Goal: Task Accomplishment & Management: Complete application form

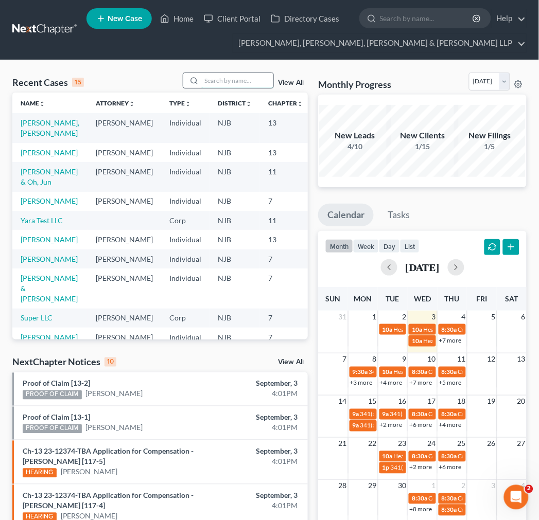
click at [222, 83] on input "search" at bounding box center [237, 80] width 72 height 15
click at [46, 186] on link "[PERSON_NAME] & Oh, Jun" at bounding box center [49, 176] width 57 height 19
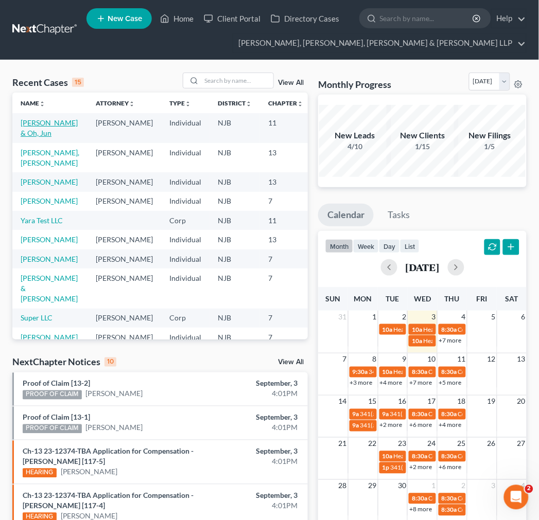
click at [41, 134] on link "[PERSON_NAME] & Oh, Jun" at bounding box center [49, 127] width 57 height 19
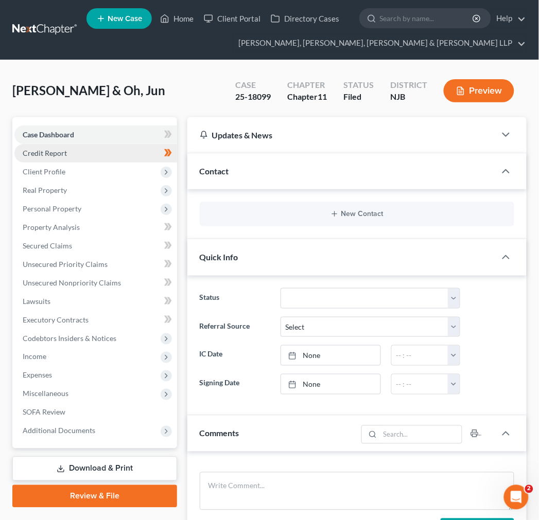
click at [80, 156] on link "Credit Report" at bounding box center [95, 153] width 163 height 19
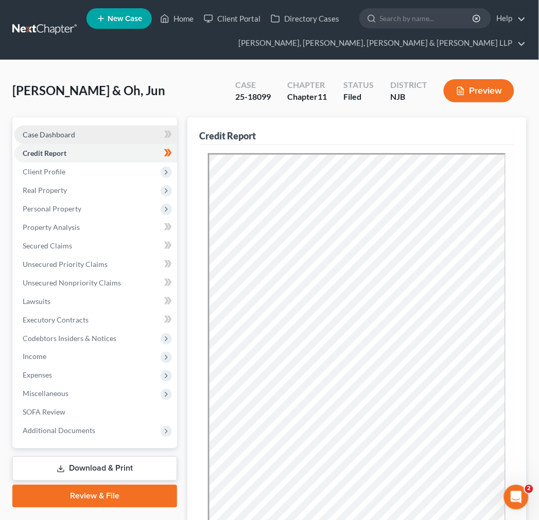
click at [69, 132] on span "Case Dashboard" at bounding box center [49, 134] width 52 height 9
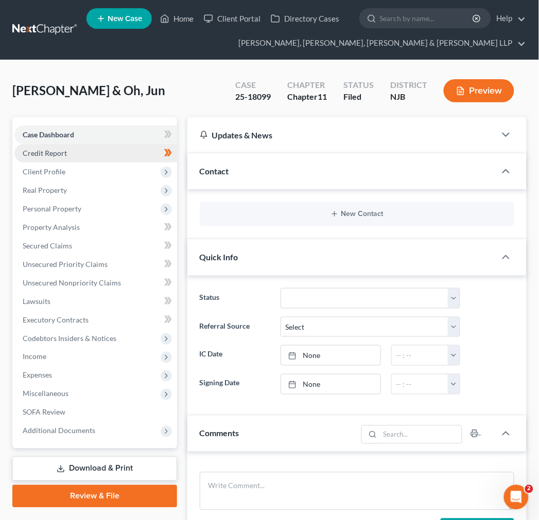
click at [99, 147] on link "Credit Report" at bounding box center [95, 153] width 163 height 19
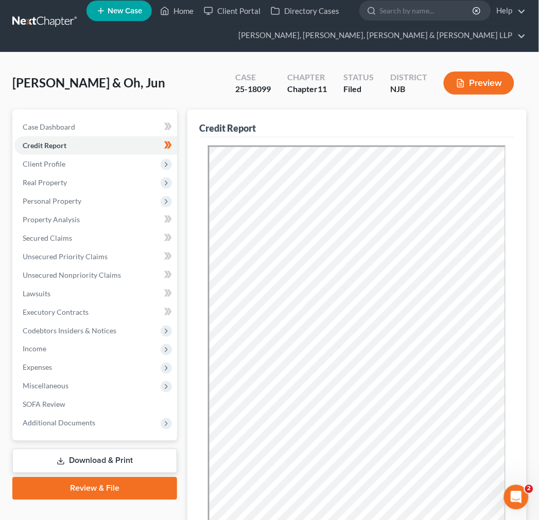
scroll to position [3, 0]
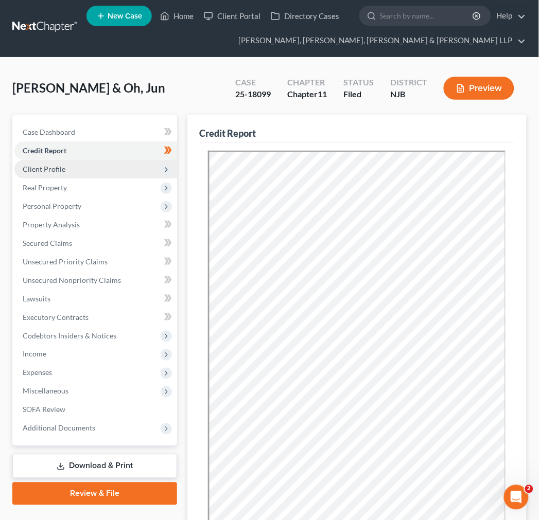
click at [81, 164] on span "Client Profile" at bounding box center [95, 169] width 163 height 19
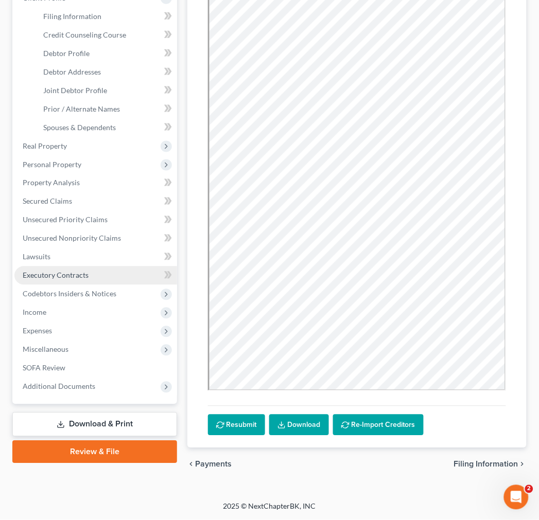
click at [76, 268] on link "Executory Contracts" at bounding box center [95, 276] width 163 height 19
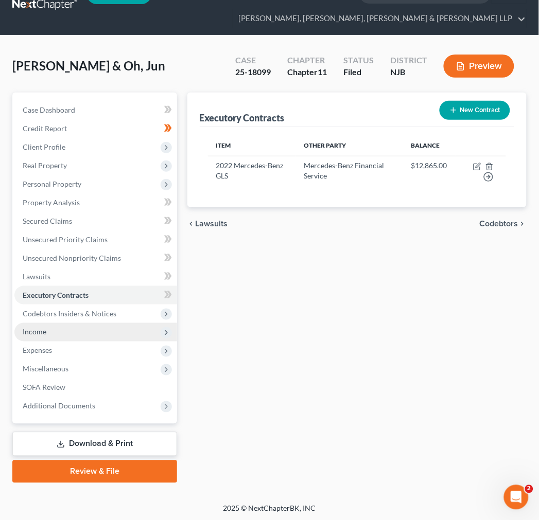
scroll to position [26, 0]
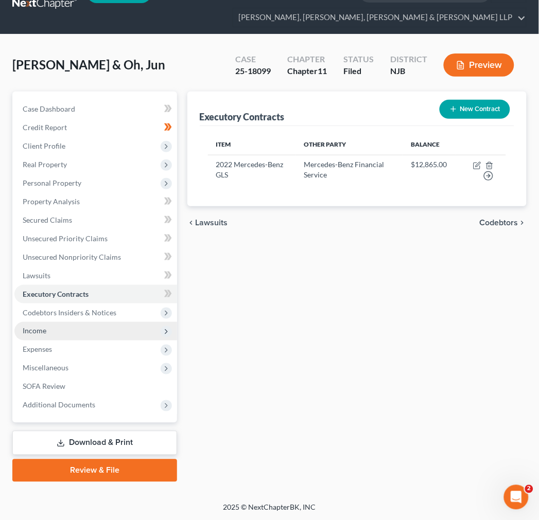
click at [82, 328] on span "Income" at bounding box center [95, 331] width 163 height 19
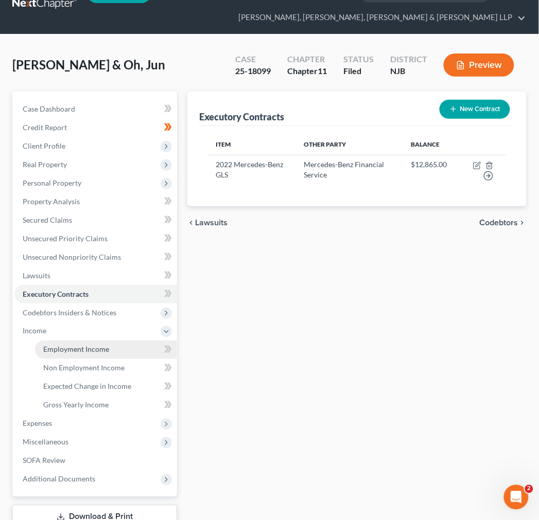
click at [88, 357] on link "Employment Income" at bounding box center [106, 350] width 142 height 19
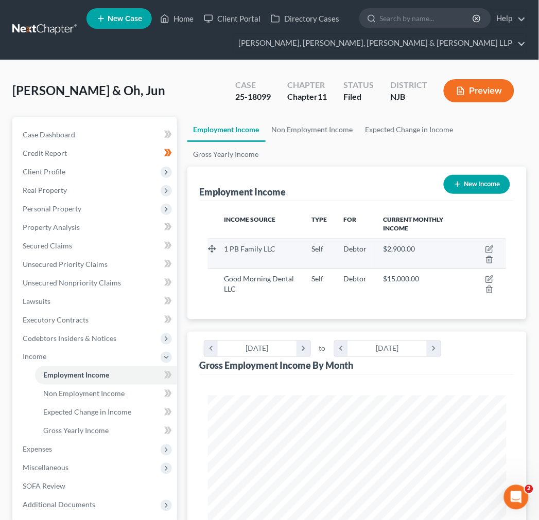
scroll to position [149, 319]
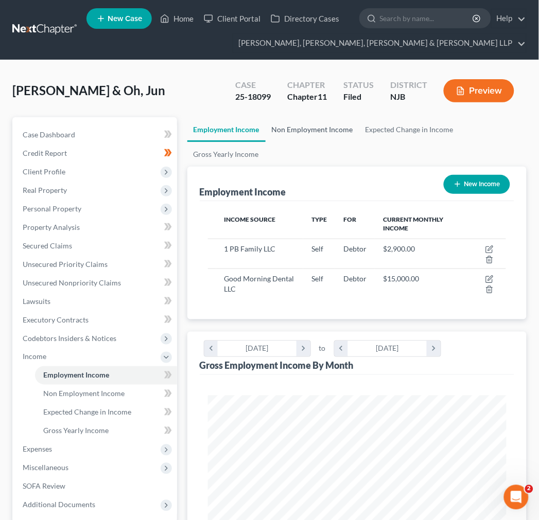
click at [300, 134] on link "Non Employment Income" at bounding box center [313, 129] width 94 height 25
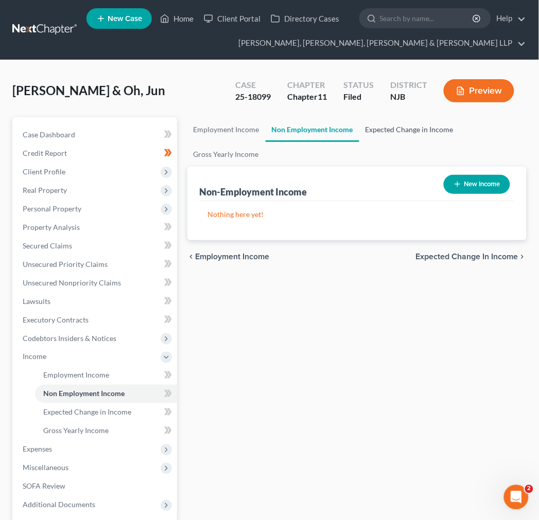
click at [371, 130] on link "Expected Change in Income" at bounding box center [409, 129] width 100 height 25
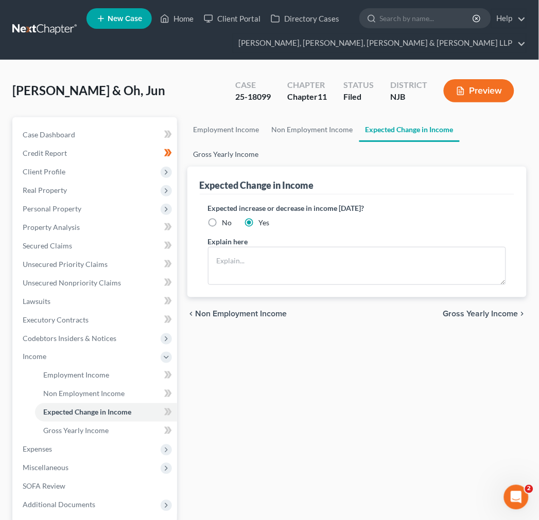
click at [239, 160] on link "Gross Yearly Income" at bounding box center [226, 154] width 78 height 25
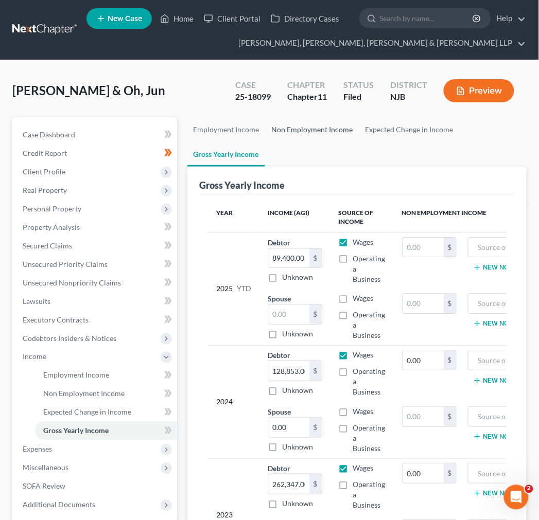
click at [300, 130] on link "Non Employment Income" at bounding box center [313, 129] width 94 height 25
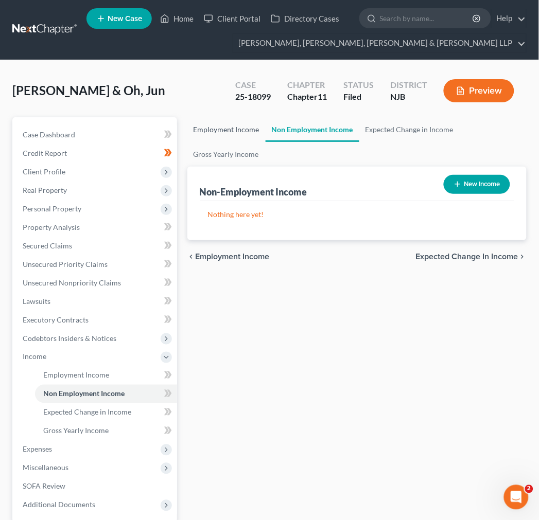
click at [259, 125] on link "Employment Income" at bounding box center [226, 129] width 78 height 25
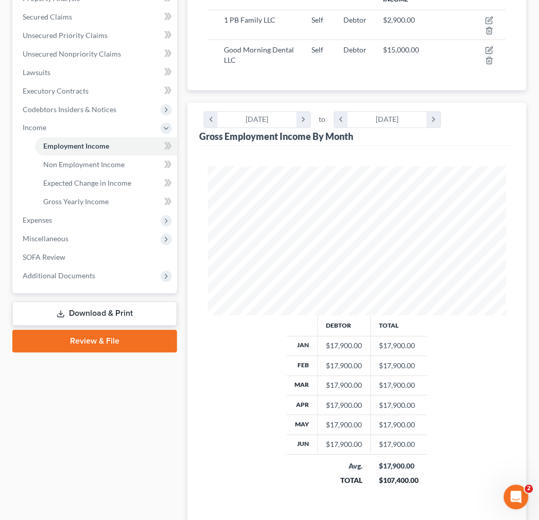
scroll to position [229, 0]
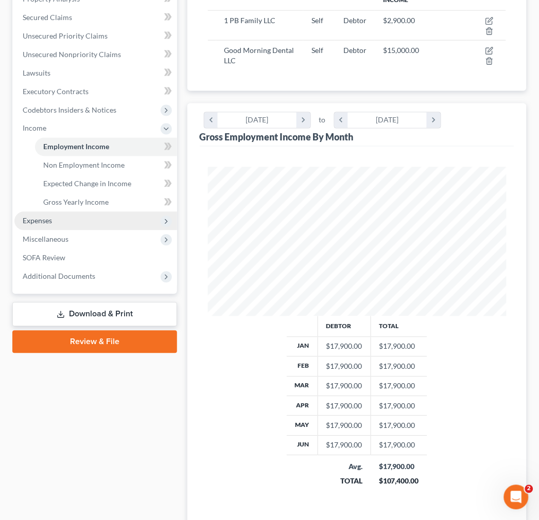
click at [104, 220] on span "Expenses" at bounding box center [95, 221] width 163 height 19
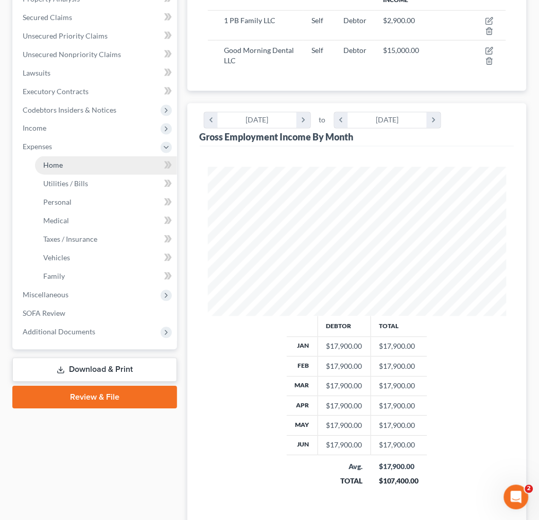
click at [82, 167] on link "Home" at bounding box center [106, 165] width 142 height 19
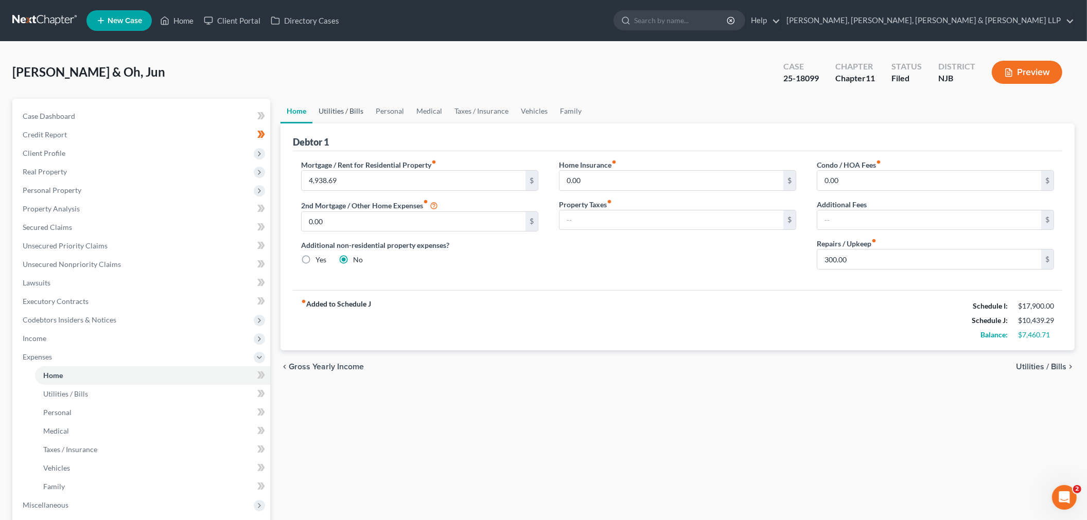
click at [334, 115] on link "Utilities / Bills" at bounding box center [340, 111] width 57 height 25
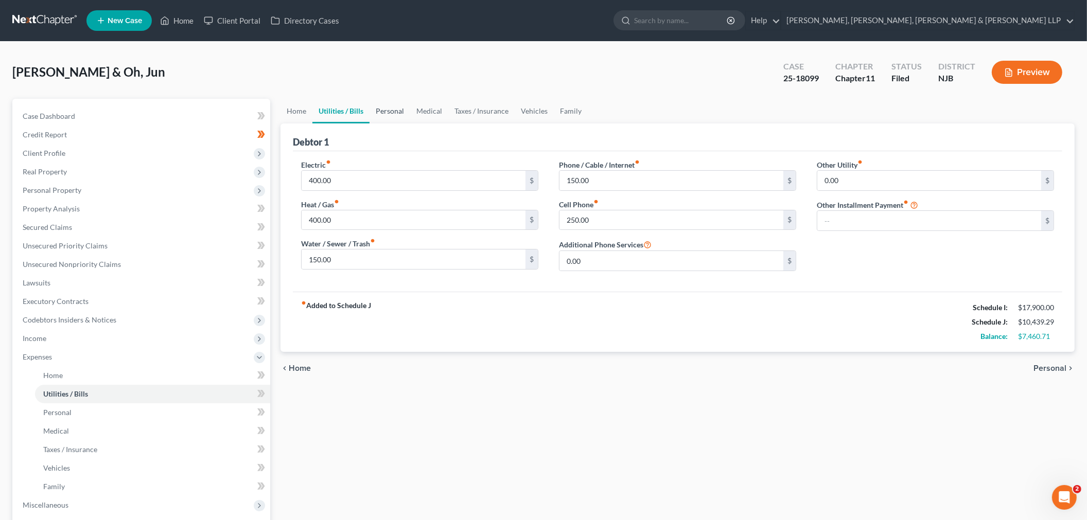
click at [400, 110] on link "Personal" at bounding box center [390, 111] width 41 height 25
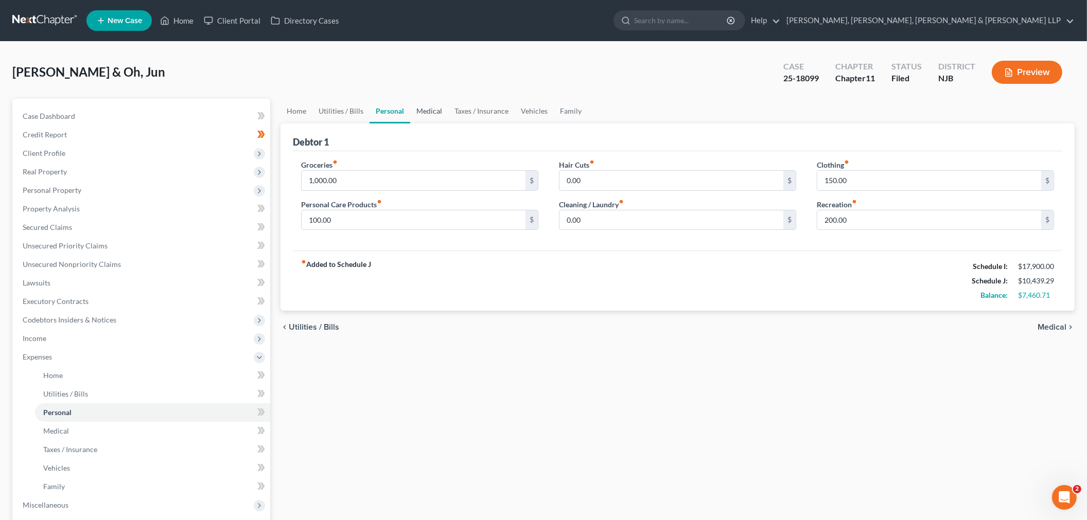
click at [435, 111] on link "Medical" at bounding box center [429, 111] width 38 height 25
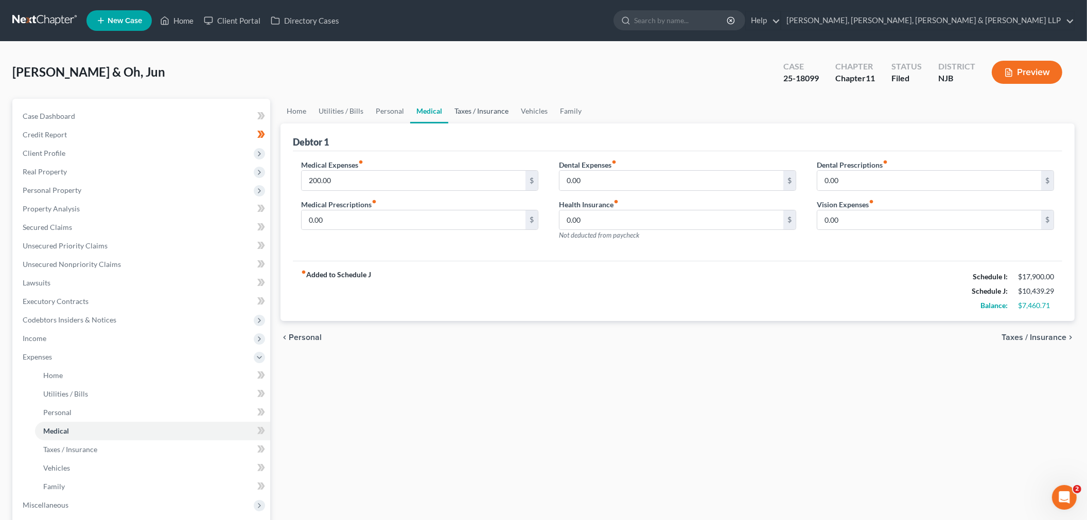
click at [479, 111] on link "Taxes / Insurance" at bounding box center [481, 111] width 66 height 25
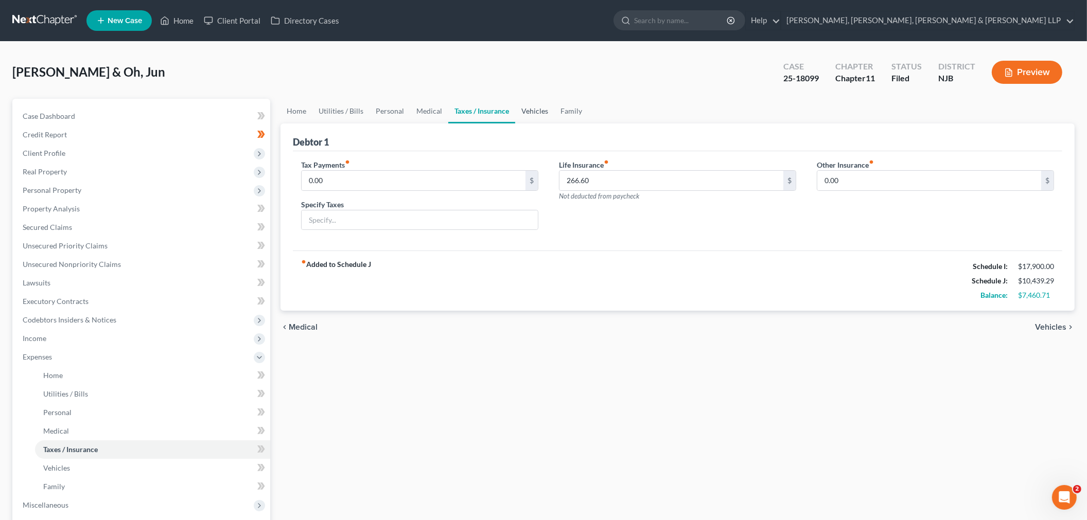
click at [544, 110] on link "Vehicles" at bounding box center [534, 111] width 39 height 25
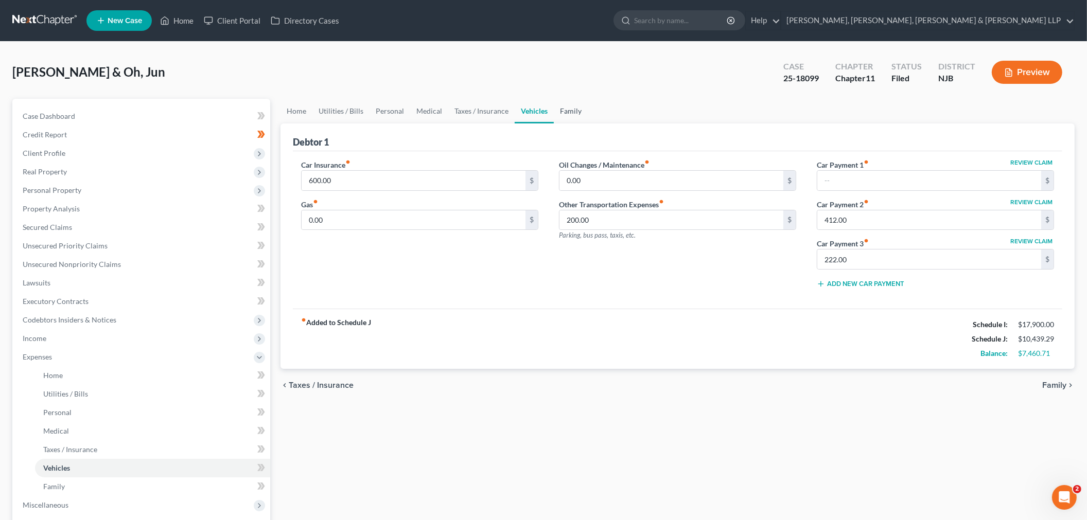
click at [547, 110] on link "Family" at bounding box center [571, 111] width 34 height 25
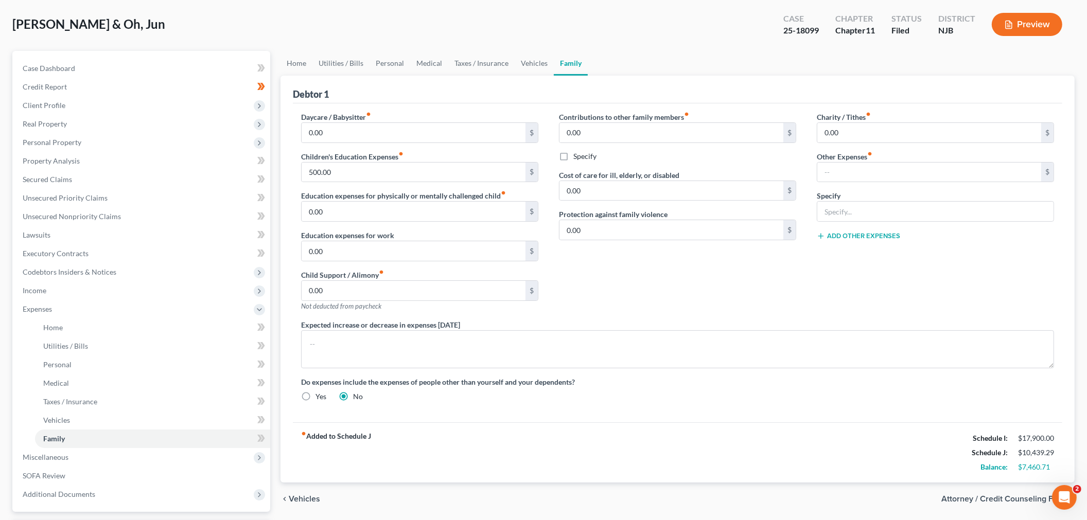
scroll to position [114, 0]
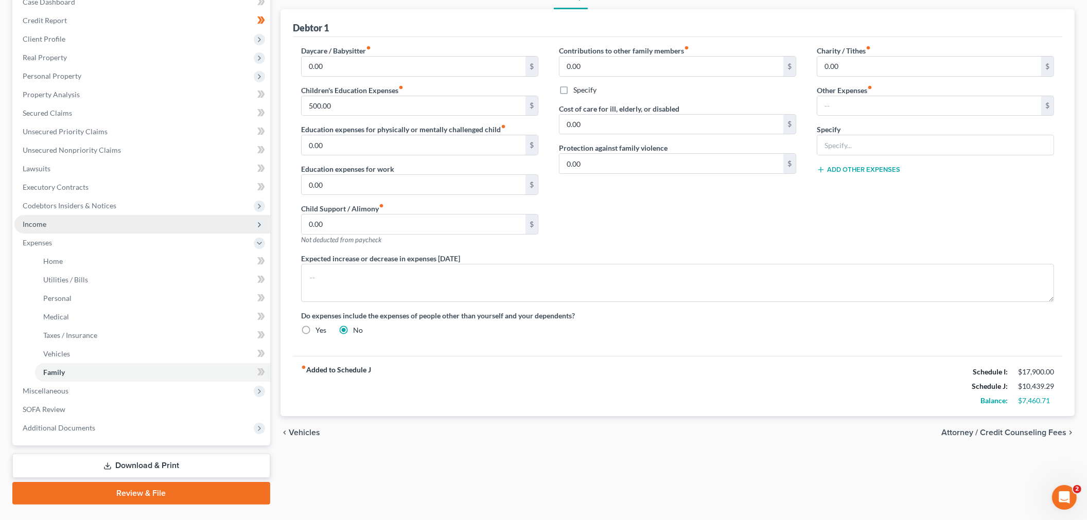
click at [111, 227] on span "Income" at bounding box center [142, 224] width 256 height 19
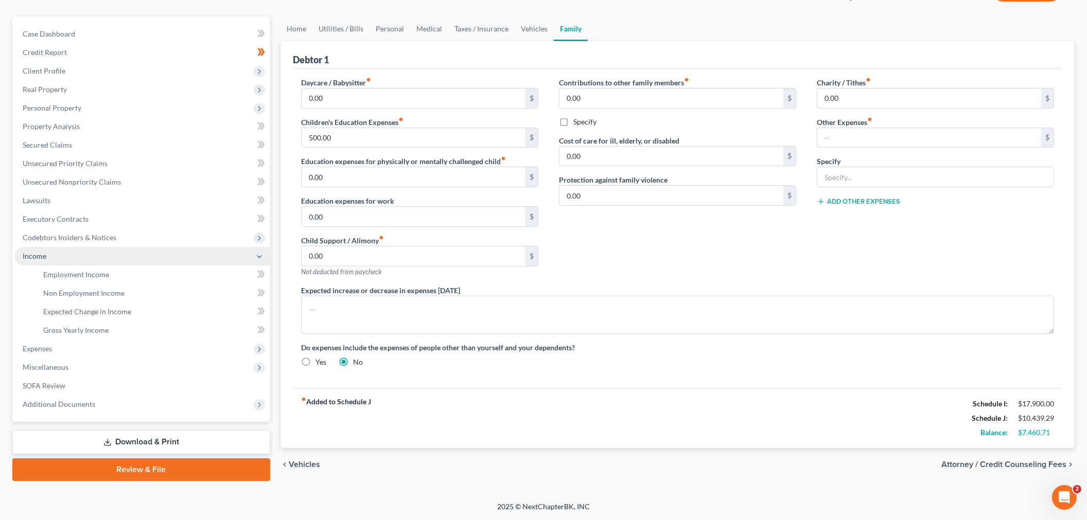
scroll to position [82, 0]
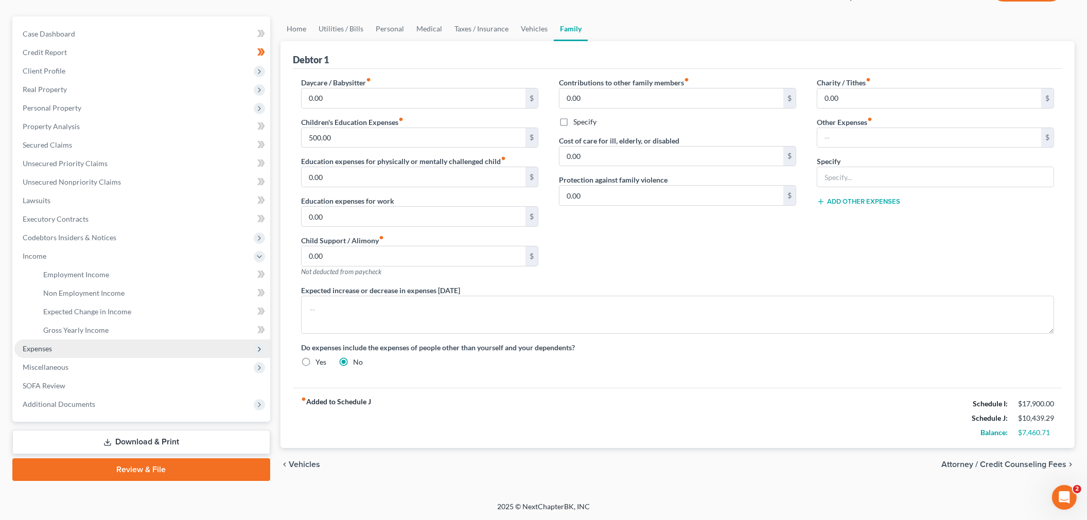
click at [139, 354] on span "Expenses" at bounding box center [142, 349] width 256 height 19
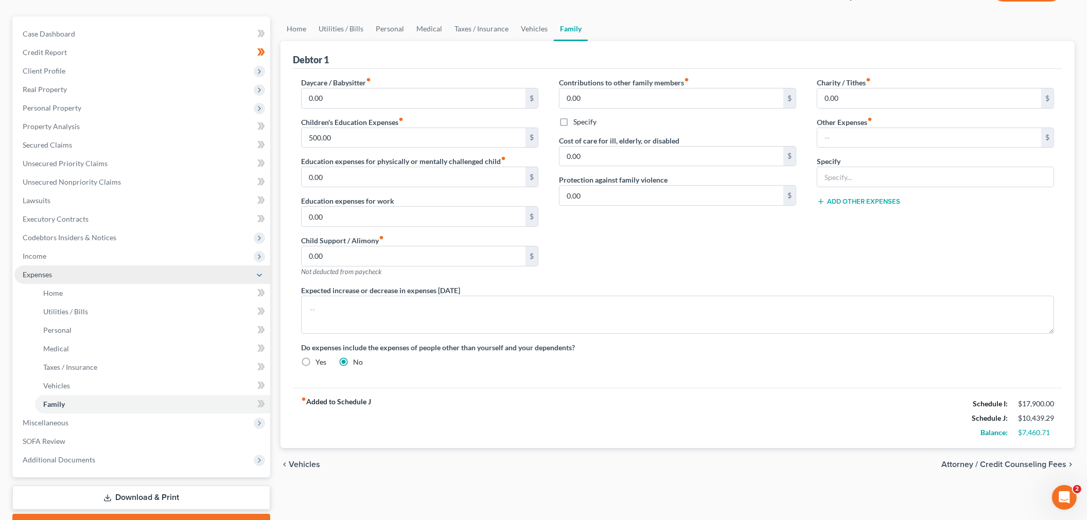
scroll to position [114, 0]
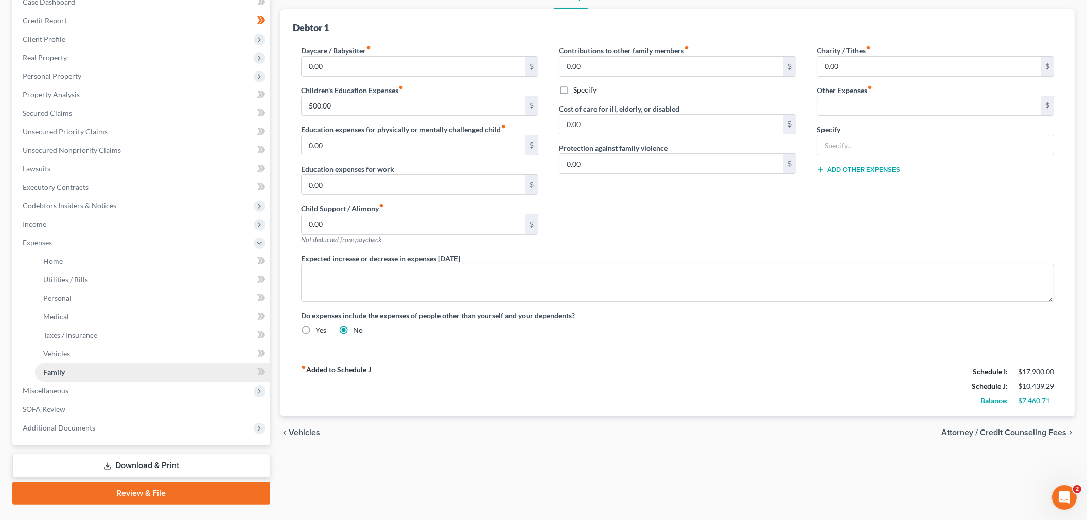
click at [137, 364] on link "Family" at bounding box center [152, 372] width 235 height 19
click at [137, 386] on span "Miscellaneous" at bounding box center [142, 391] width 256 height 19
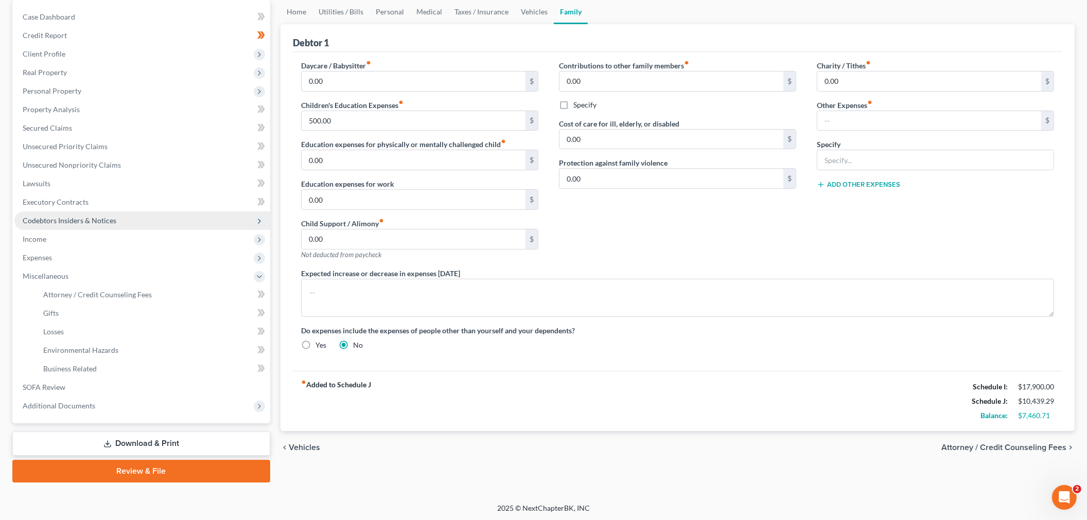
click at [118, 214] on span "Codebtors Insiders & Notices" at bounding box center [142, 221] width 256 height 19
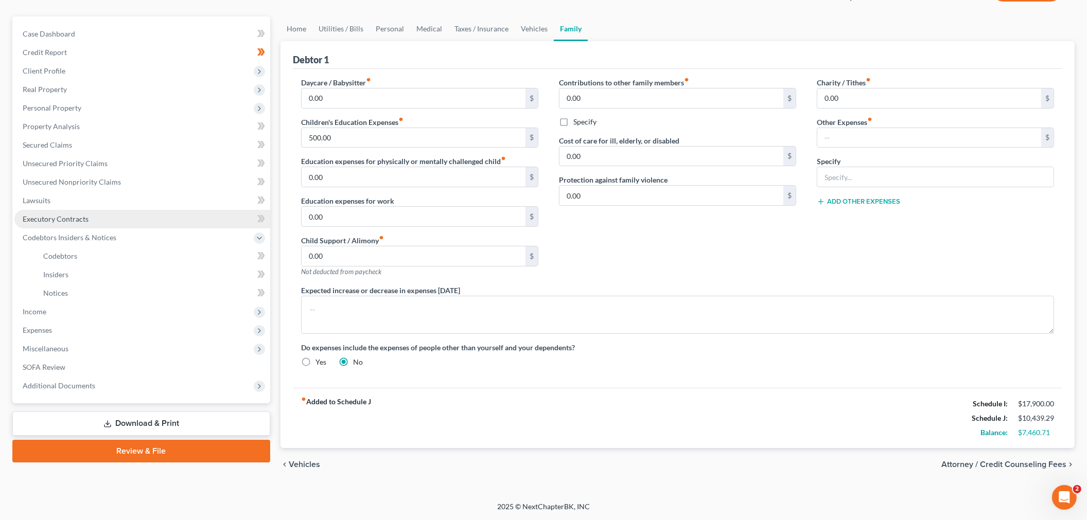
click at [134, 224] on link "Executory Contracts" at bounding box center [142, 219] width 256 height 19
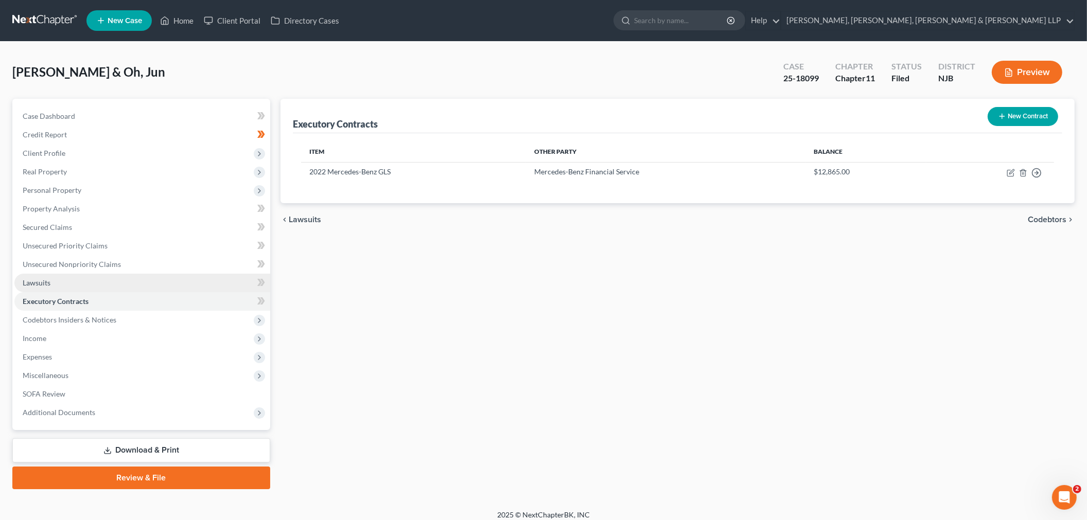
click at [112, 282] on link "Lawsuits" at bounding box center [142, 283] width 256 height 19
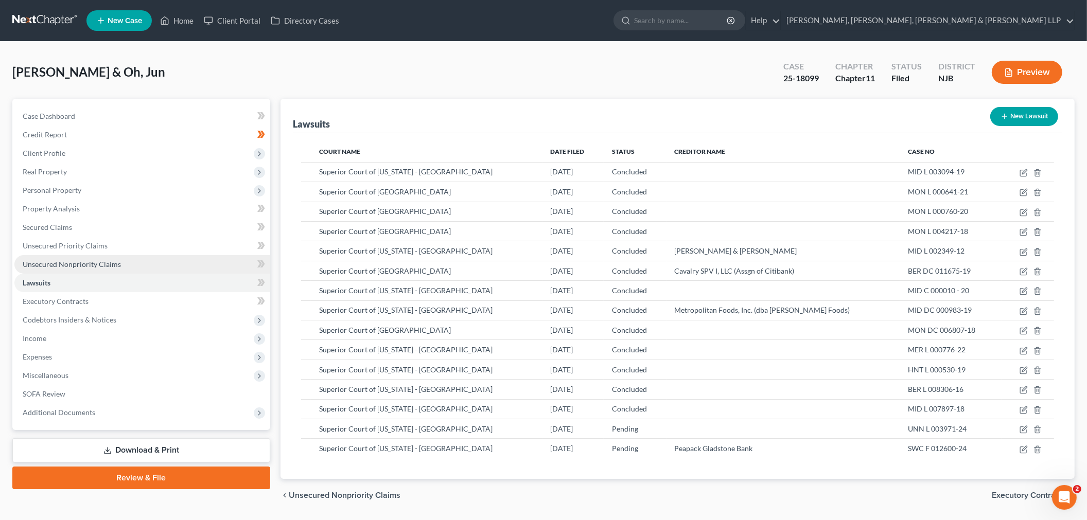
click at [109, 258] on link "Unsecured Nonpriority Claims" at bounding box center [142, 264] width 256 height 19
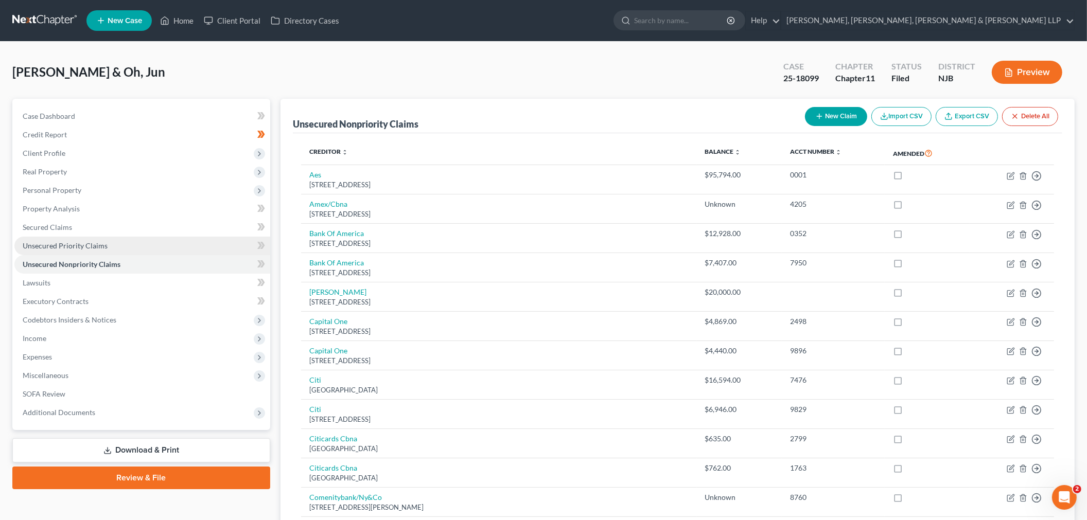
click at [104, 242] on span "Unsecured Priority Claims" at bounding box center [65, 245] width 85 height 9
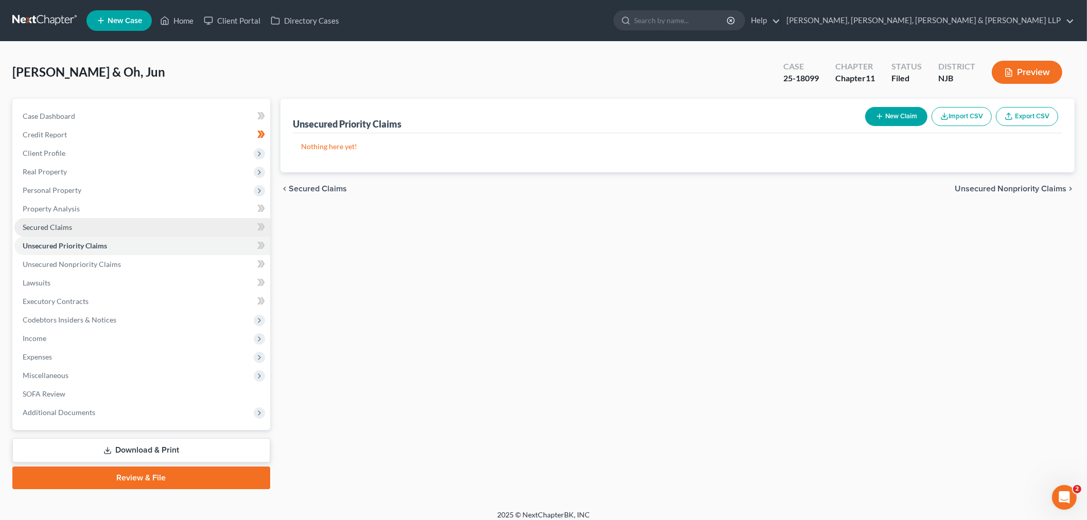
click at [103, 225] on link "Secured Claims" at bounding box center [142, 227] width 256 height 19
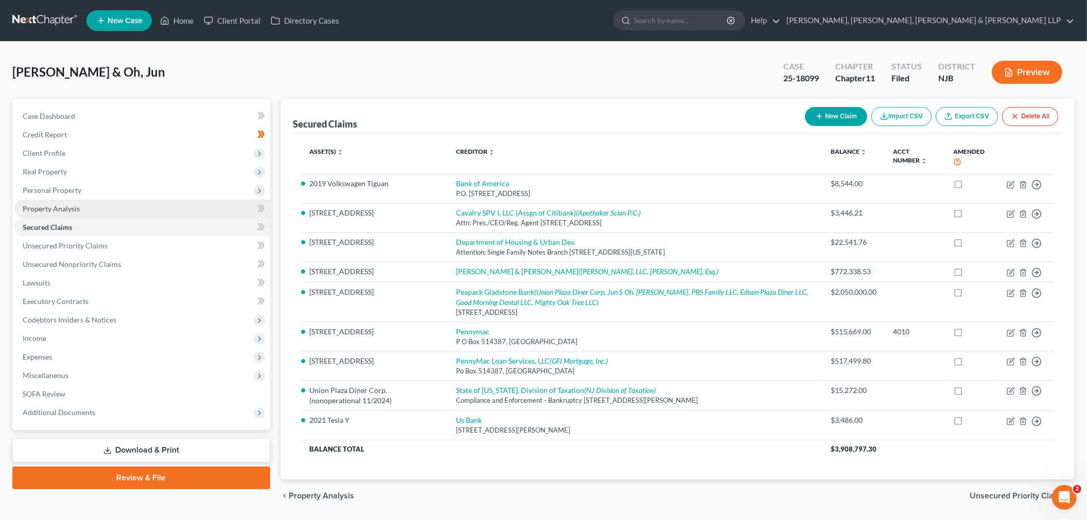
click at [126, 211] on link "Property Analysis" at bounding box center [142, 209] width 256 height 19
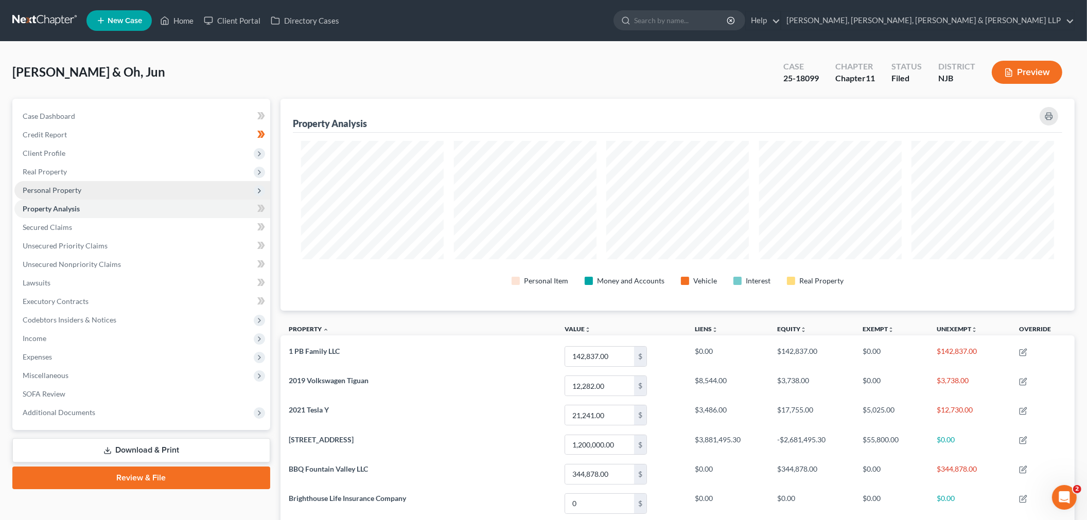
click at [118, 197] on span "Personal Property" at bounding box center [142, 190] width 256 height 19
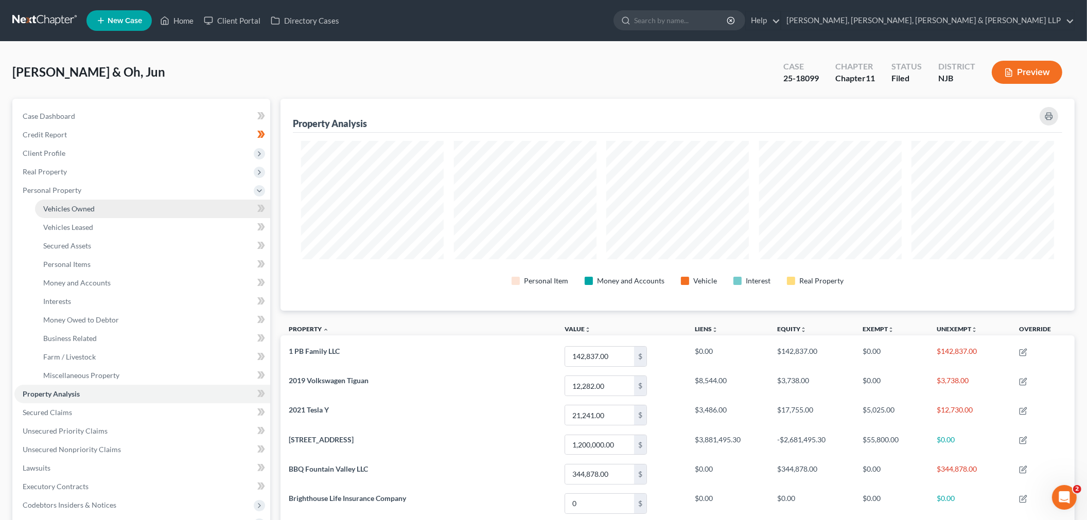
click at [117, 207] on link "Vehicles Owned" at bounding box center [152, 209] width 235 height 19
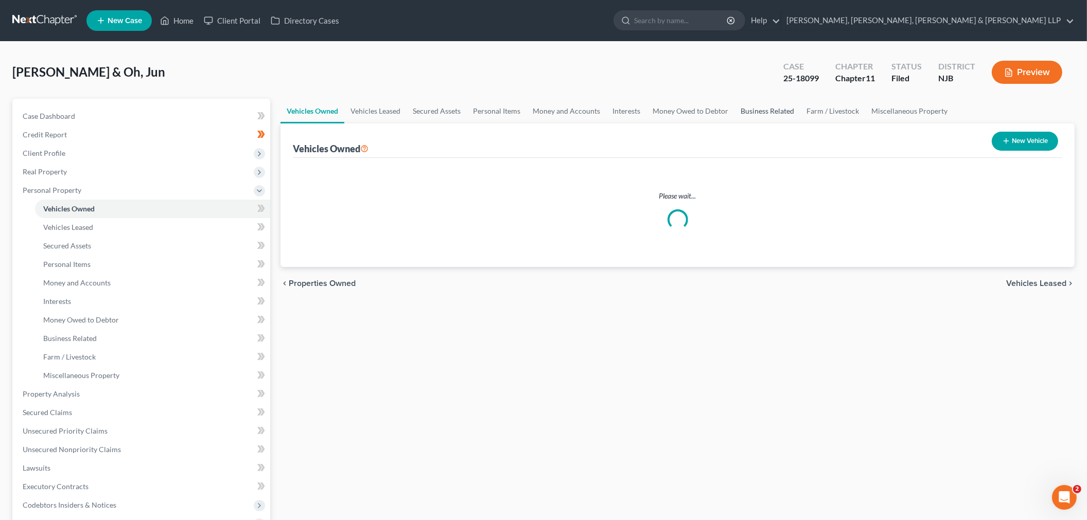
click at [547, 114] on link "Business Related" at bounding box center [767, 111] width 66 height 25
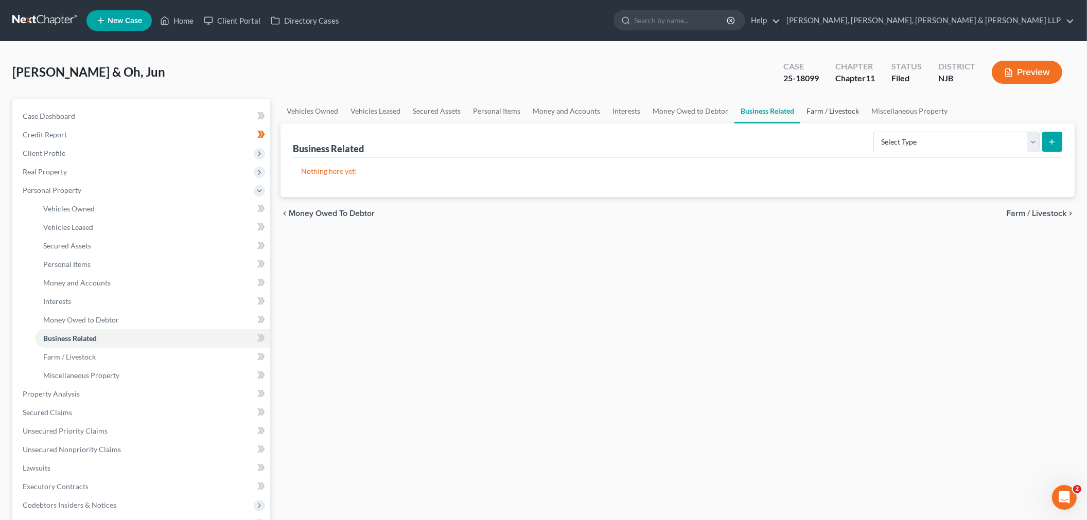
click at [547, 111] on link "Farm / Livestock" at bounding box center [832, 111] width 65 height 25
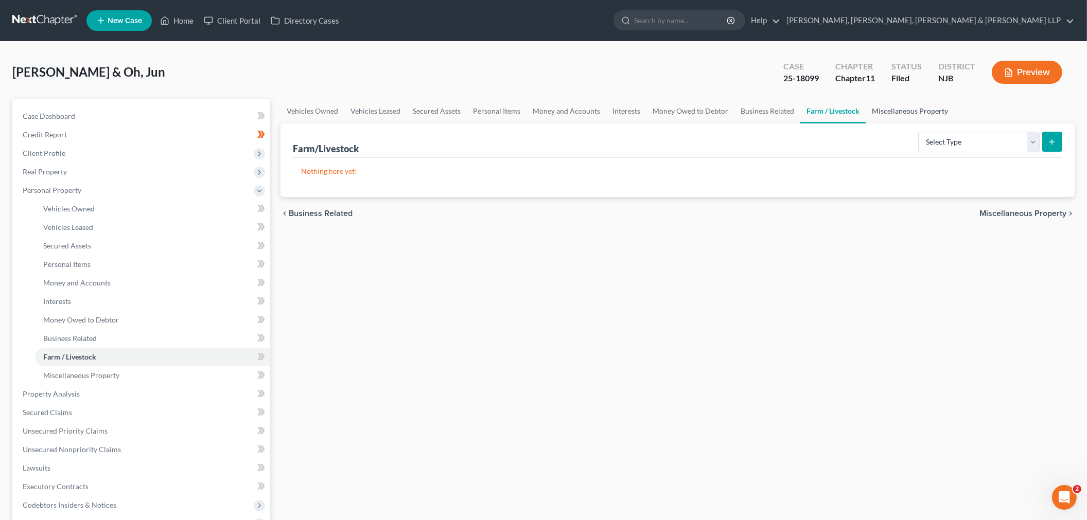
click at [547, 106] on link "Miscellaneous Property" at bounding box center [910, 111] width 89 height 25
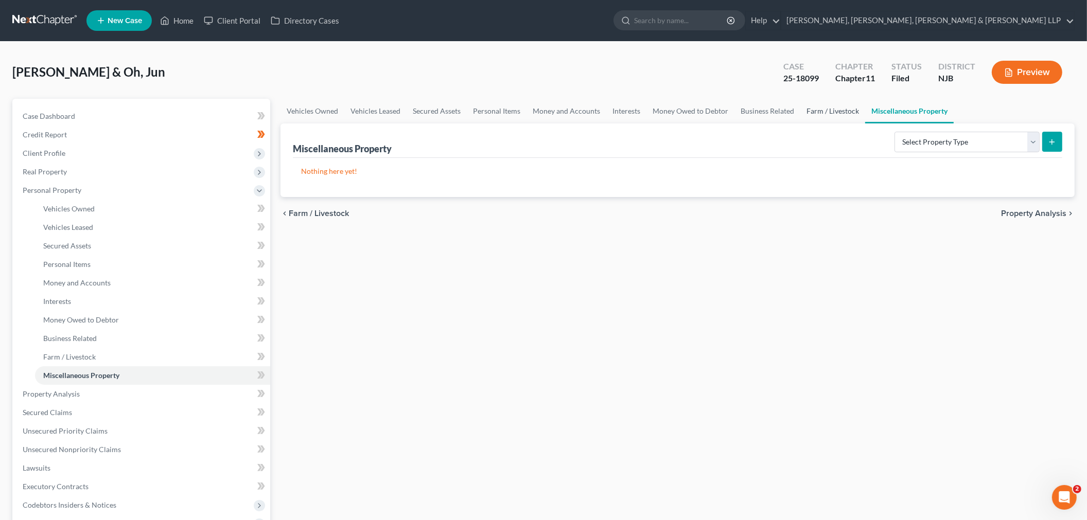
click at [547, 113] on link "Farm / Livestock" at bounding box center [832, 111] width 65 height 25
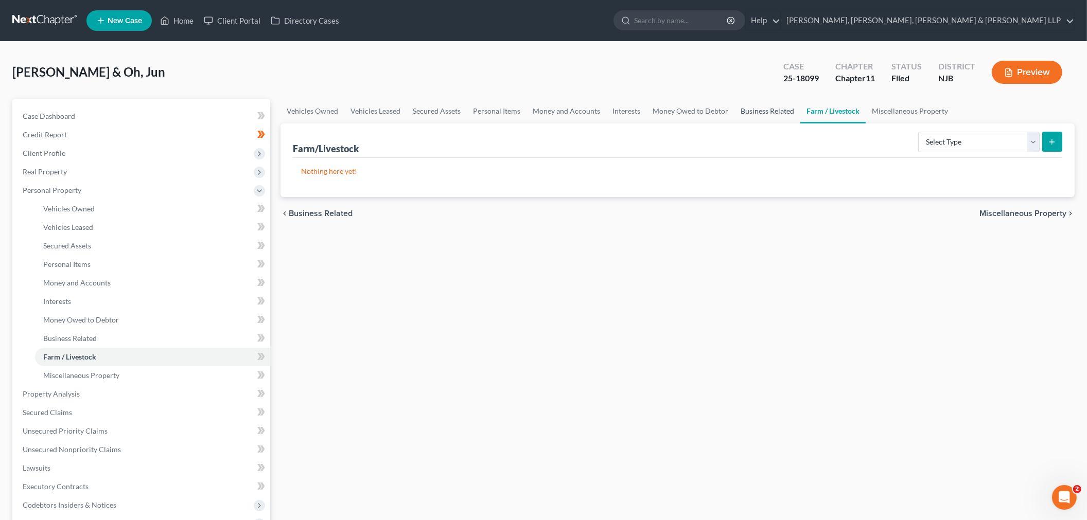
click at [547, 105] on link "Business Related" at bounding box center [767, 111] width 66 height 25
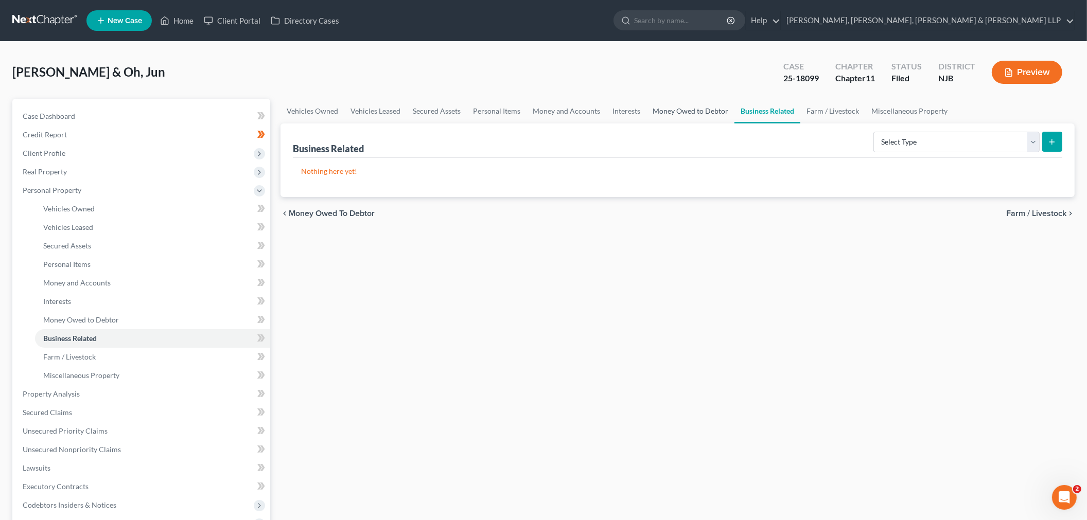
click at [547, 107] on link "Money Owed to Debtor" at bounding box center [690, 111] width 88 height 25
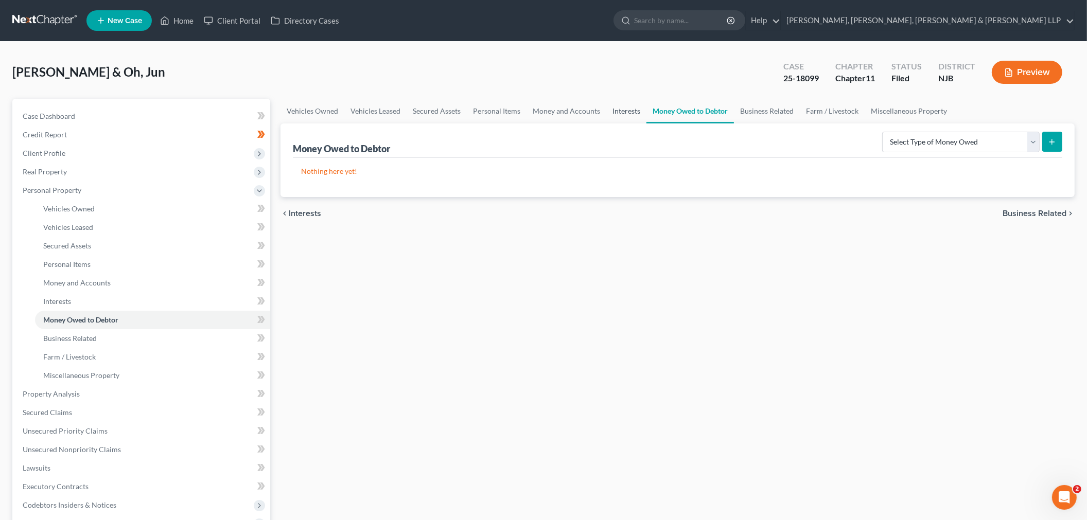
click at [547, 114] on link "Interests" at bounding box center [626, 111] width 40 height 25
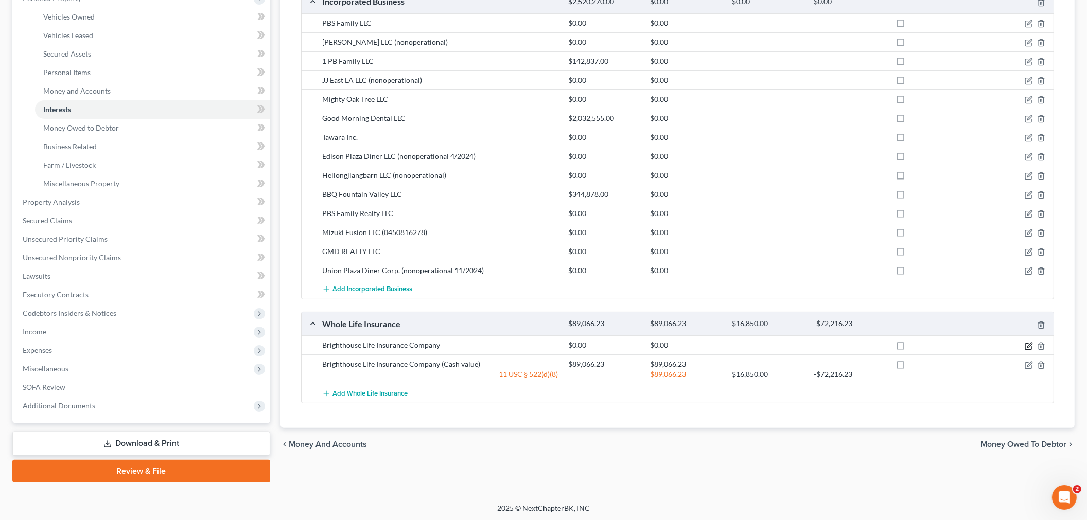
click at [547, 345] on icon "button" at bounding box center [1028, 346] width 6 height 6
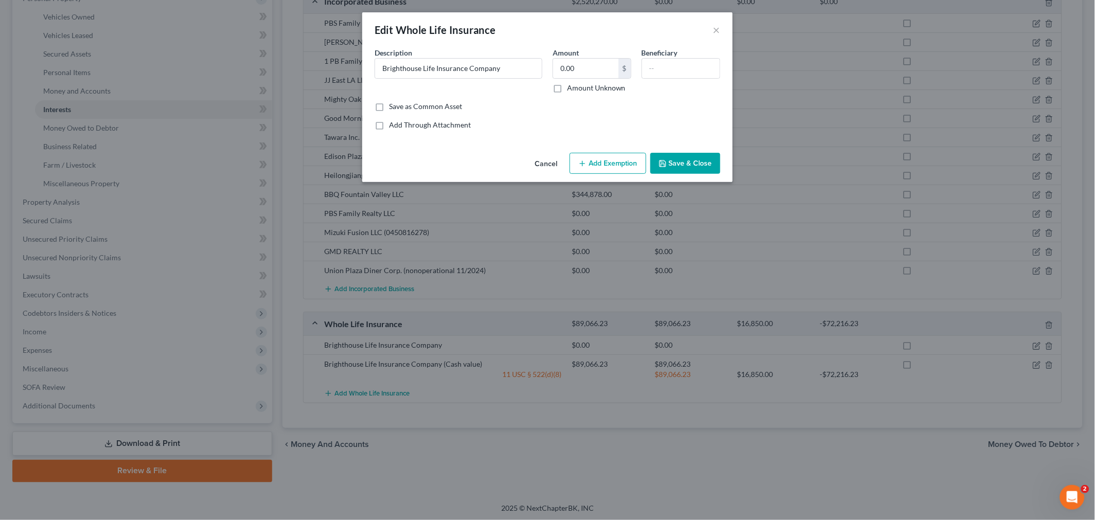
click at [547, 161] on button "Add Exemption" at bounding box center [608, 164] width 77 height 22
select select "2"
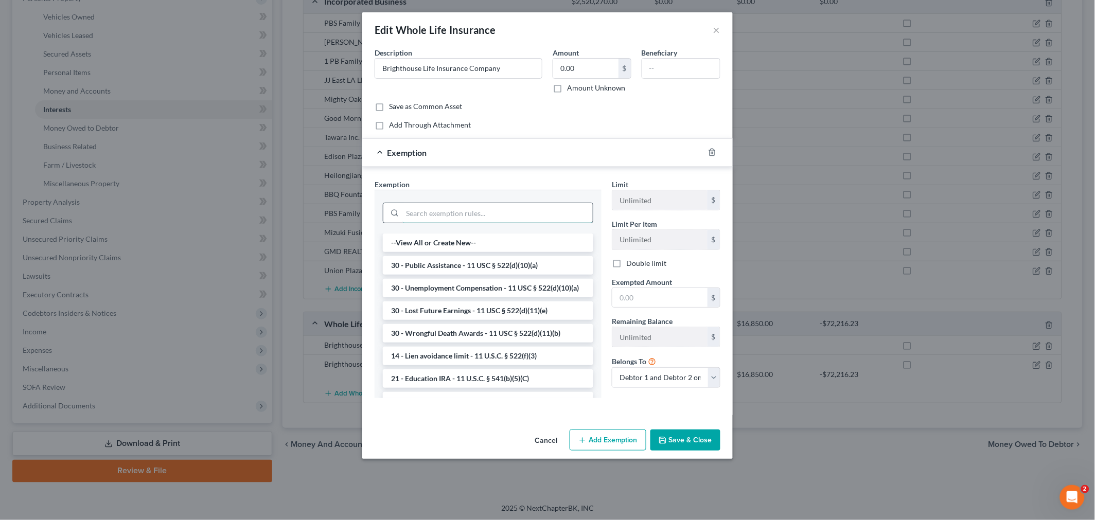
click at [481, 213] on input "search" at bounding box center [497, 213] width 190 height 20
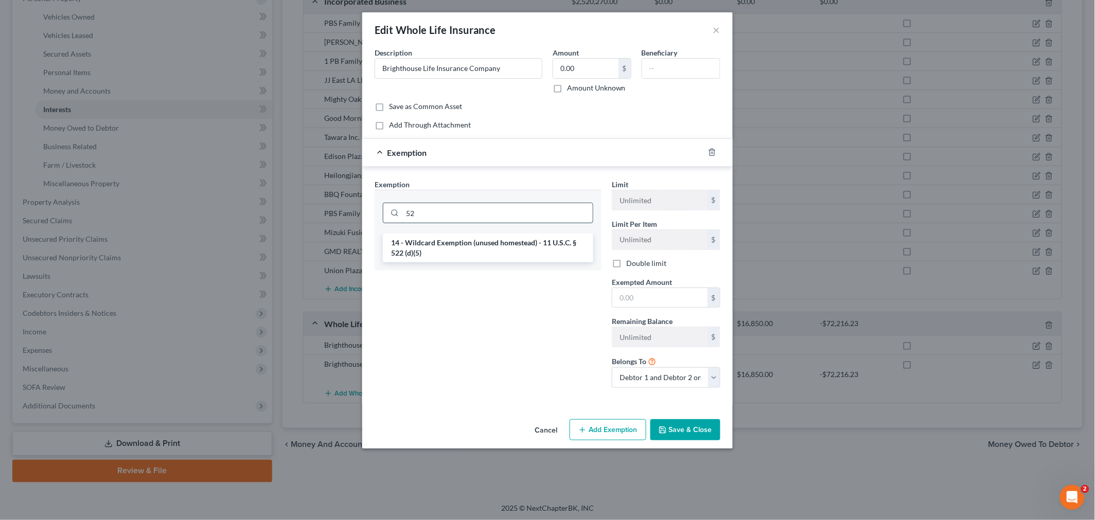
type input "5"
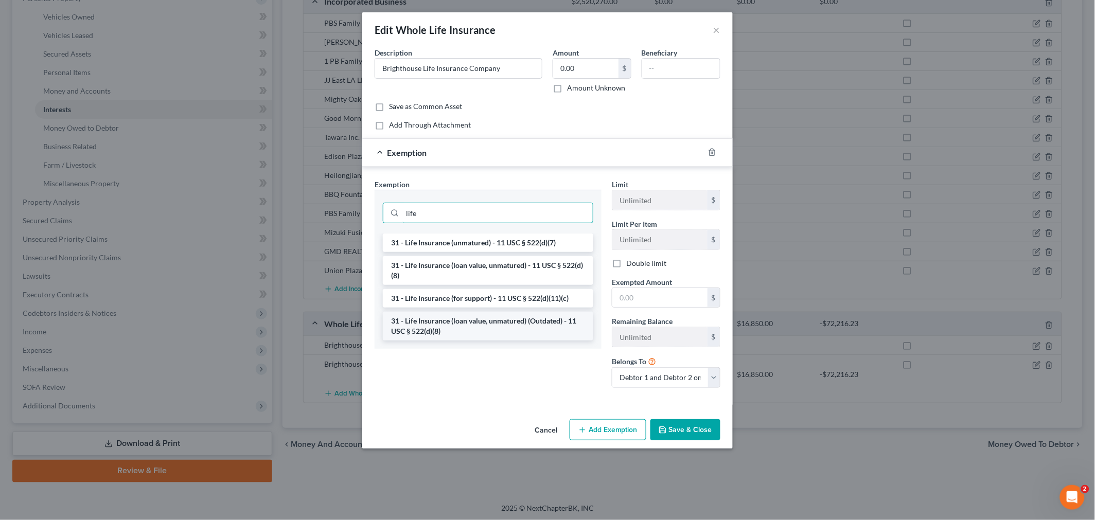
type input "life"
click at [547, 331] on li "31 - Life Insurance (loan value, unmatured) (Outdated) - 11 USC § 522(d)(8)" at bounding box center [488, 326] width 211 height 29
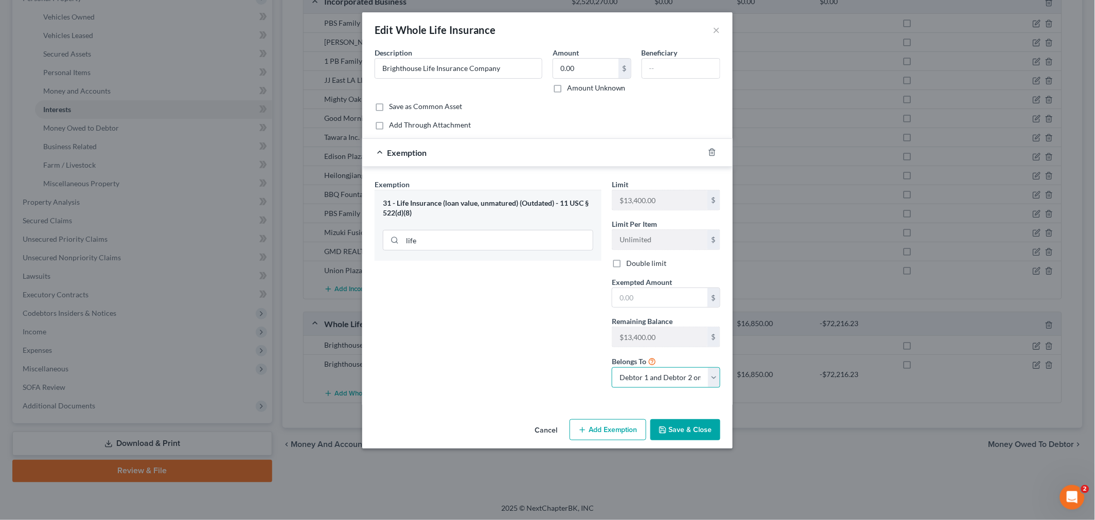
click at [547, 374] on select "Debtor 1 only Debtor 2 only Debtor 1 and Debtor 2 only" at bounding box center [666, 377] width 109 height 21
select select "0"
click at [547, 368] on select "Debtor 1 only Debtor 2 only Debtor 1 and Debtor 2 only" at bounding box center [666, 377] width 109 height 21
click at [547, 327] on div "Exemption Set must be selected for CA. Exemption * 31 - Life Insurance (loan va…" at bounding box center [488, 287] width 237 height 217
click at [518, 240] on input "life" at bounding box center [497, 241] width 190 height 20
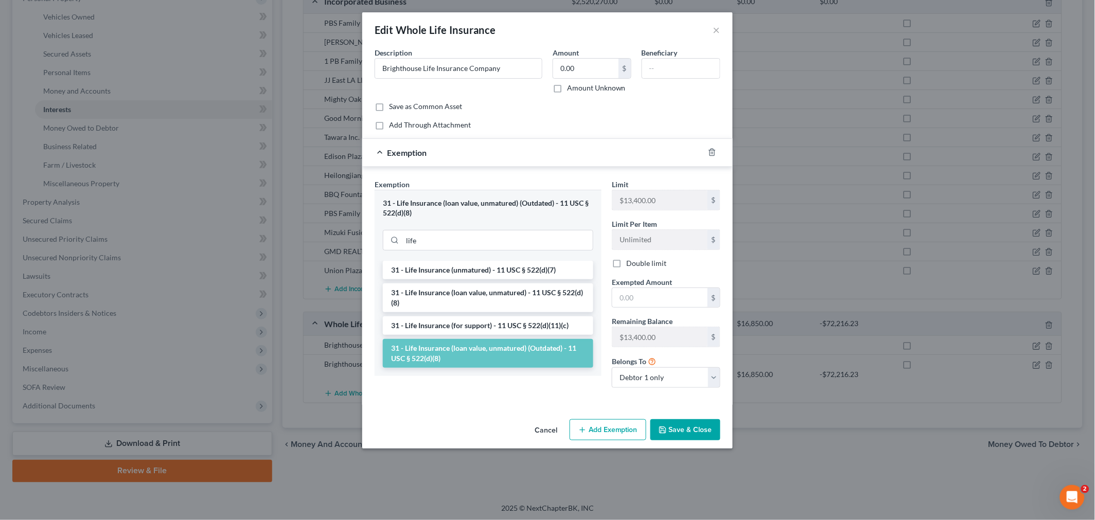
click at [547, 356] on li "31 - Life Insurance (loan value, unmatured) (Outdated) - 11 USC § 522(d)(8)" at bounding box center [488, 353] width 211 height 29
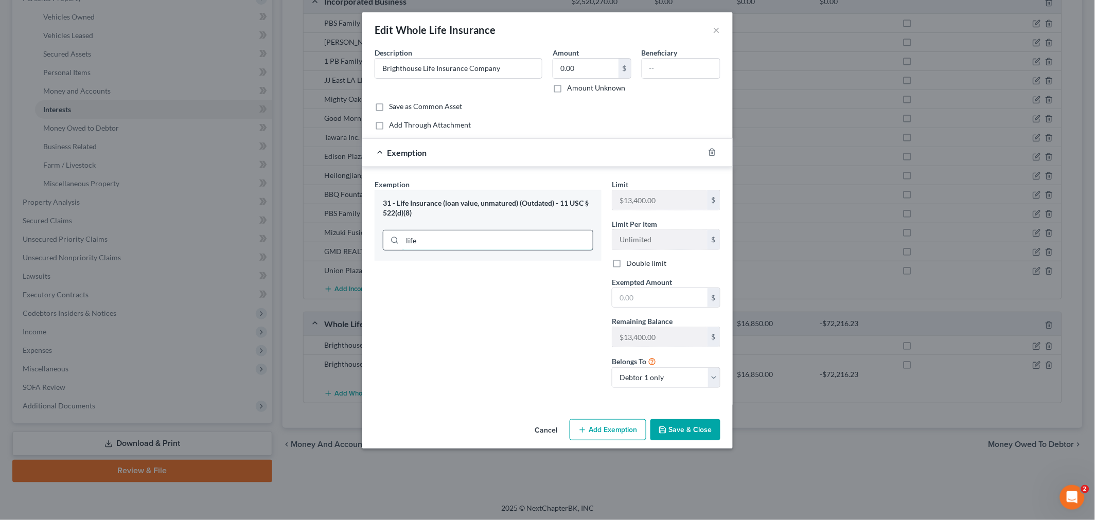
click at [480, 239] on input "life" at bounding box center [497, 241] width 190 height 20
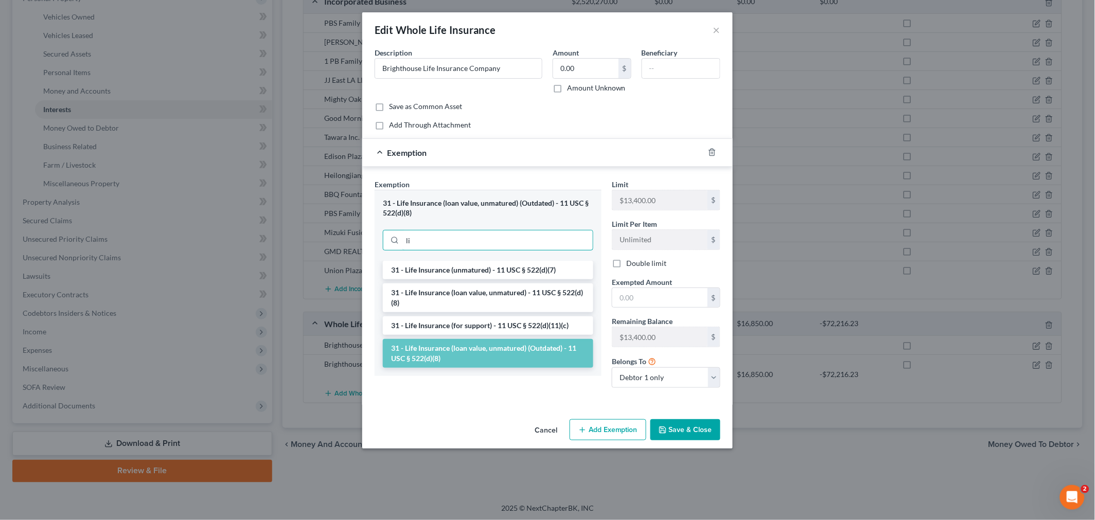
type input "l"
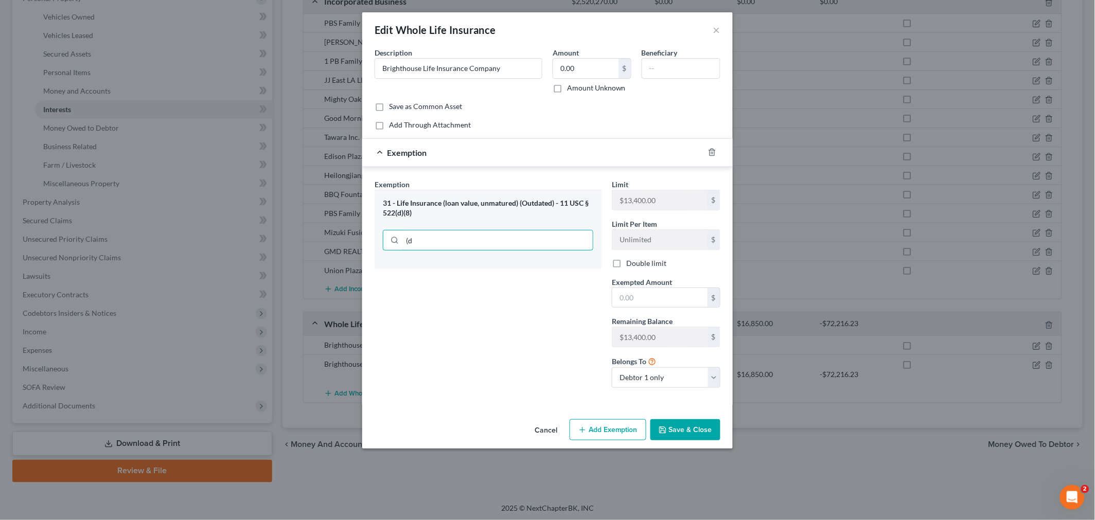
type input "("
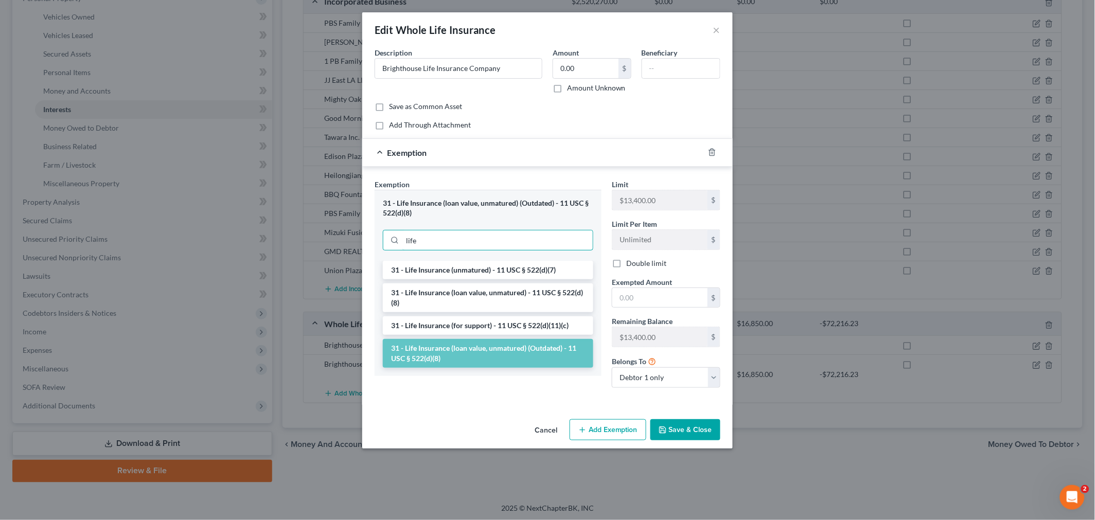
type input "life"
click at [515, 359] on li "31 - Life Insurance (loan value, unmatured) (Outdated) - 11 USC § 522(d)(8)" at bounding box center [488, 353] width 211 height 29
click at [501, 239] on input "life" at bounding box center [497, 241] width 190 height 20
click at [523, 294] on li "31 - Life Insurance (loan value, unmatured) - 11 USC § 522(d)(8)" at bounding box center [488, 298] width 211 height 29
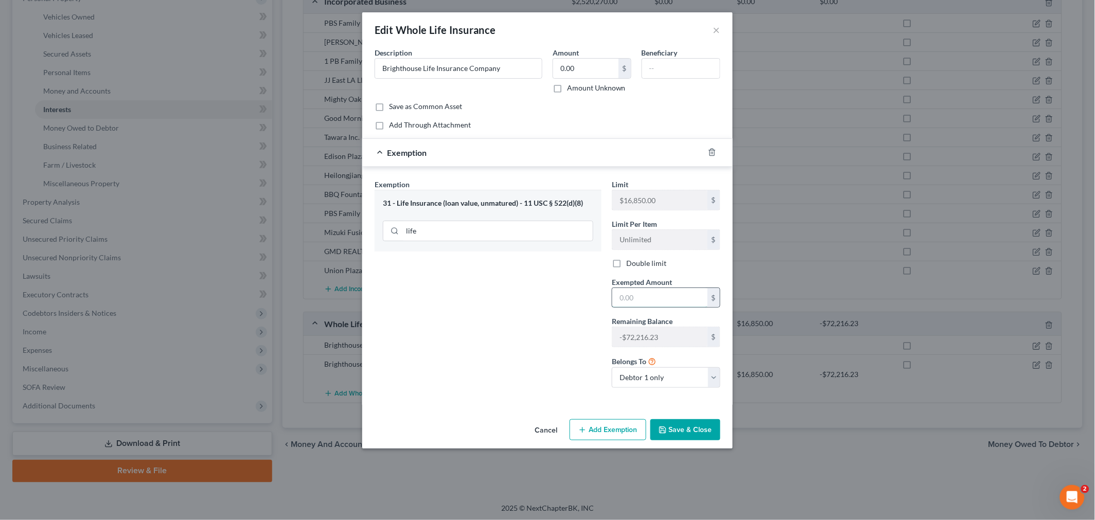
click at [547, 301] on input "text" at bounding box center [659, 298] width 95 height 20
drag, startPoint x: 548, startPoint y: 314, endPoint x: 565, endPoint y: 320, distance: 17.9
click at [547, 314] on div "Exemption Set must be selected for CA. Exemption * 31 - Life Insurance (loan va…" at bounding box center [488, 287] width 237 height 217
click at [547, 427] on button "Save & Close" at bounding box center [686, 430] width 70 height 22
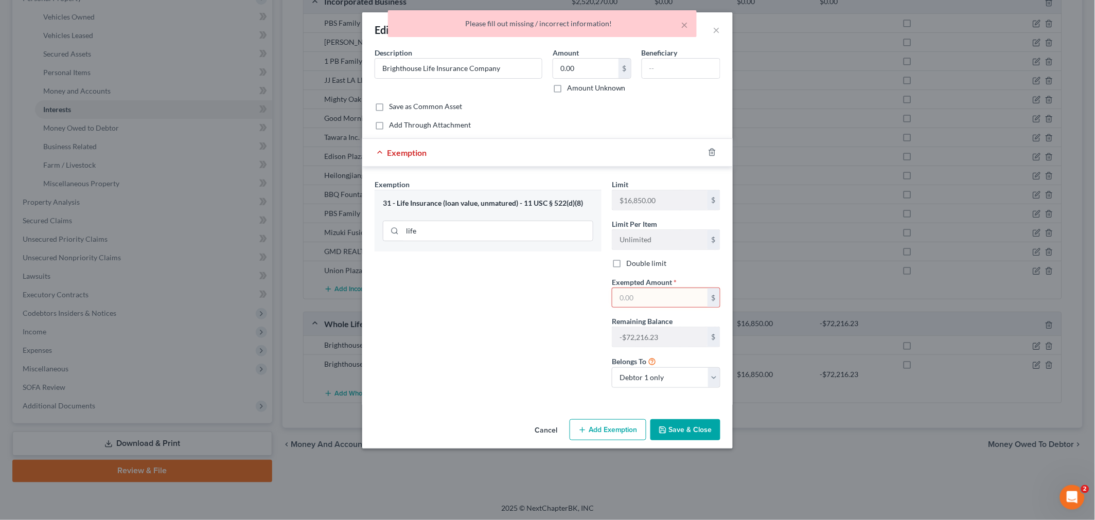
click at [547, 429] on button "Save & Close" at bounding box center [686, 430] width 70 height 22
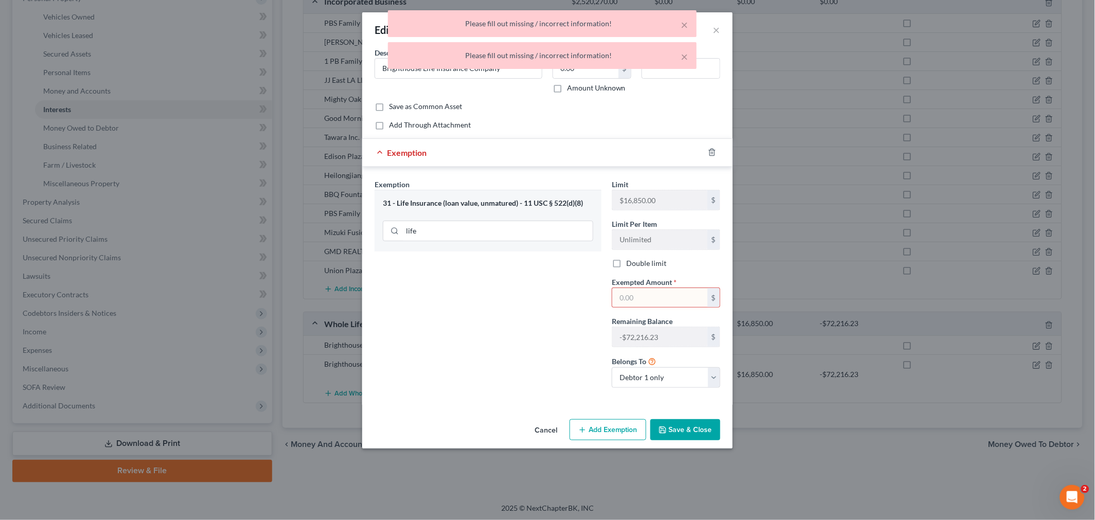
click at [547, 305] on input "text" at bounding box center [659, 298] width 95 height 20
type input "0"
click at [547, 318] on div "Exemption Set must be selected for CA. Exemption * 31 - Life Insurance (loan va…" at bounding box center [488, 287] width 237 height 217
click at [547, 432] on button "Save & Close" at bounding box center [686, 430] width 70 height 22
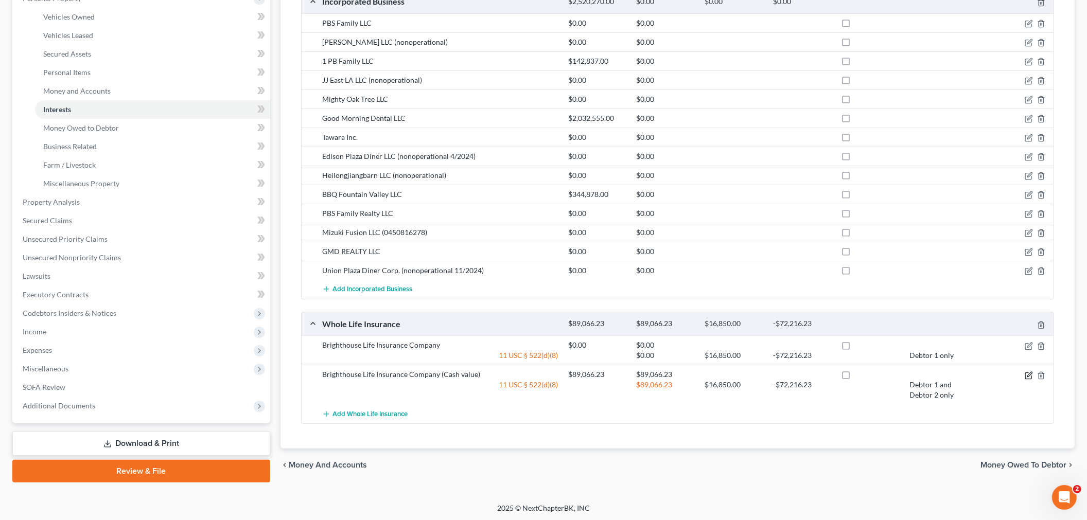
click at [547, 377] on icon "button" at bounding box center [1029, 376] width 8 height 8
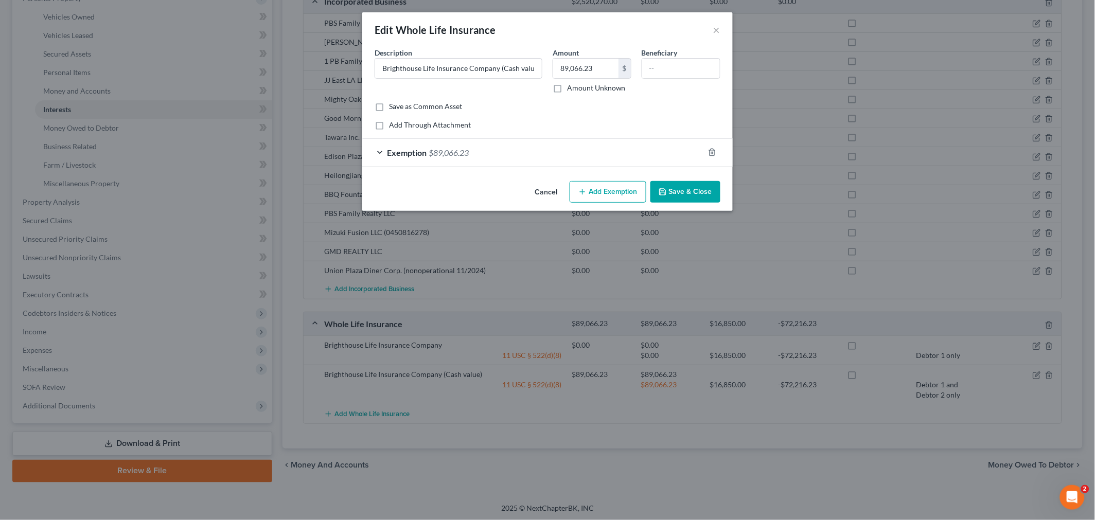
click at [547, 150] on div "Exemption $89,066.23" at bounding box center [533, 152] width 342 height 27
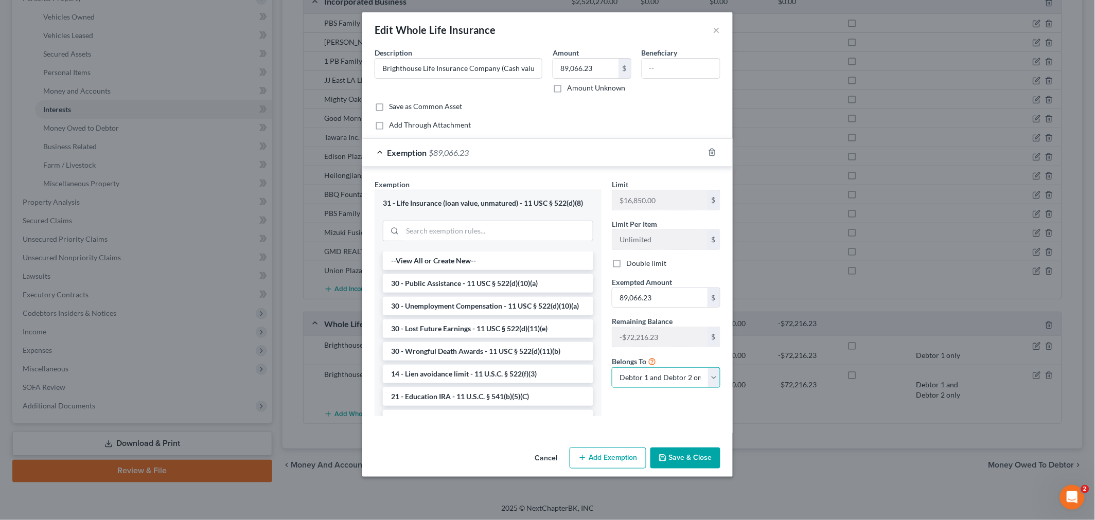
click at [547, 374] on select "Debtor 1 only Debtor 2 only Debtor 1 and Debtor 2 only" at bounding box center [666, 377] width 109 height 21
select select "0"
click at [547, 368] on select "Debtor 1 only Debtor 2 only Debtor 1 and Debtor 2 only" at bounding box center [666, 377] width 109 height 21
click at [547, 454] on button "Save & Close" at bounding box center [686, 459] width 70 height 22
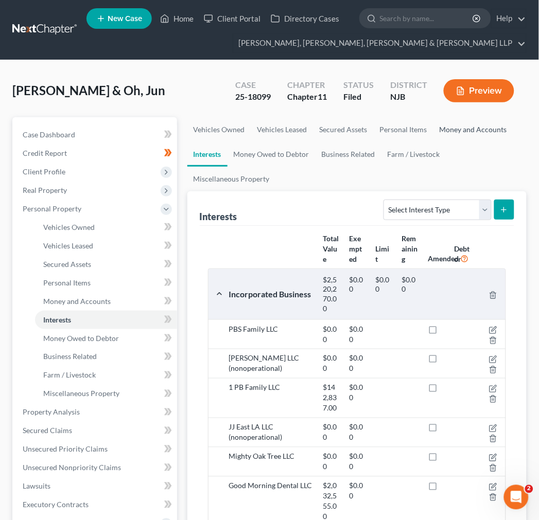
click at [486, 139] on link "Money and Accounts" at bounding box center [473, 129] width 80 height 25
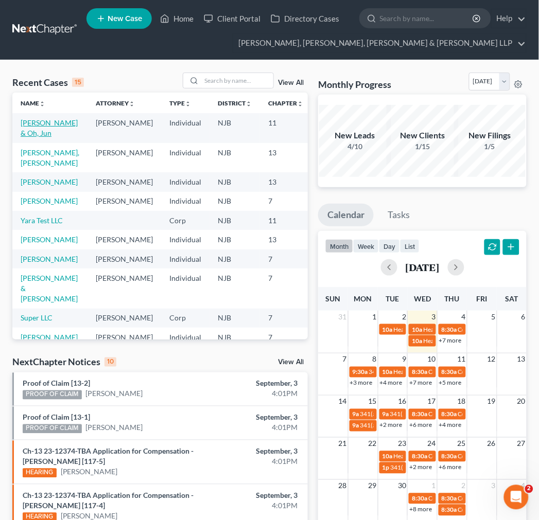
click at [22, 129] on link "[PERSON_NAME] & Oh, Jun" at bounding box center [49, 127] width 57 height 19
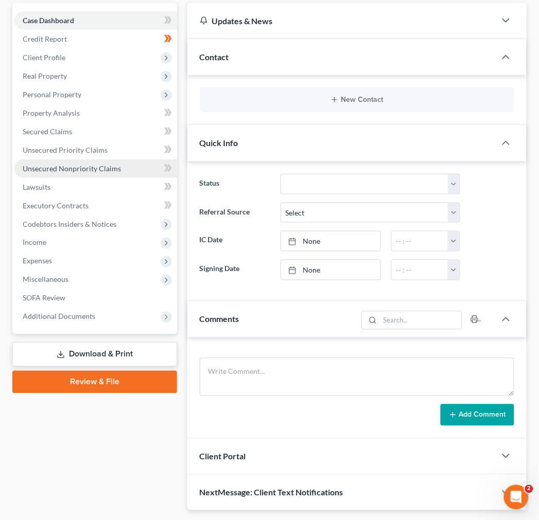
click at [104, 172] on link "Unsecured Nonpriority Claims" at bounding box center [95, 169] width 163 height 19
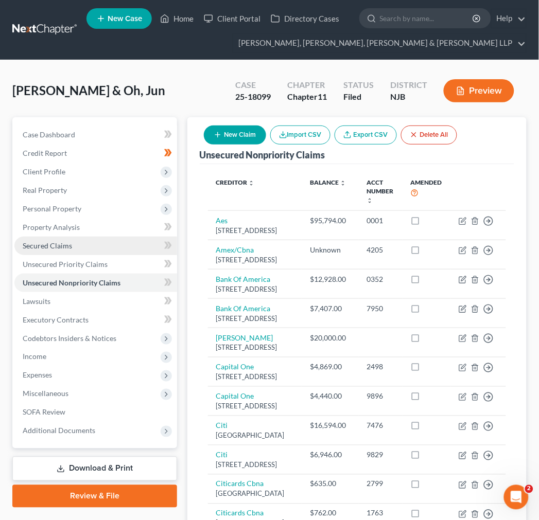
click at [132, 239] on link "Secured Claims" at bounding box center [95, 246] width 163 height 19
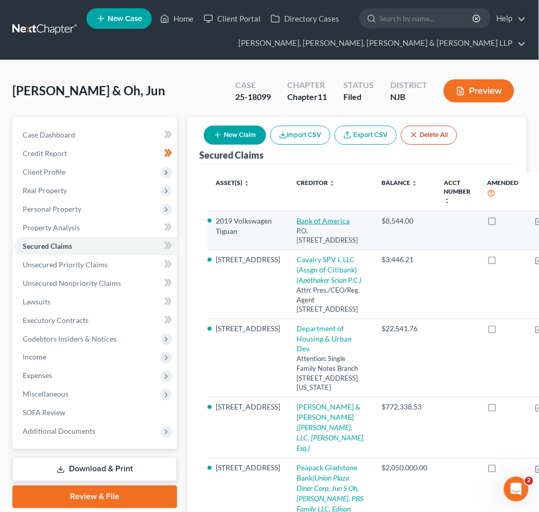
scroll to position [171, 0]
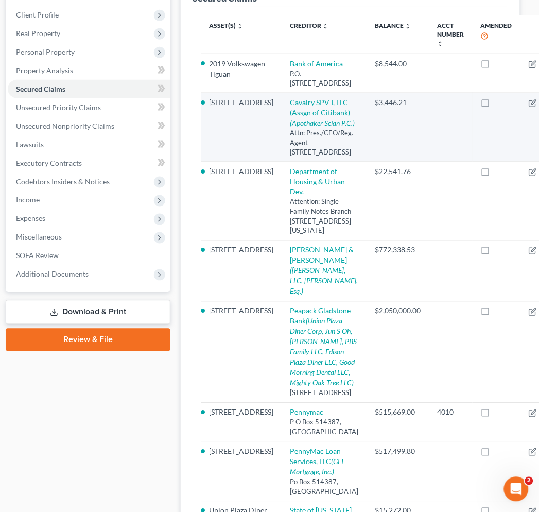
drag, startPoint x: 408, startPoint y: 231, endPoint x: 449, endPoint y: 206, distance: 47.6
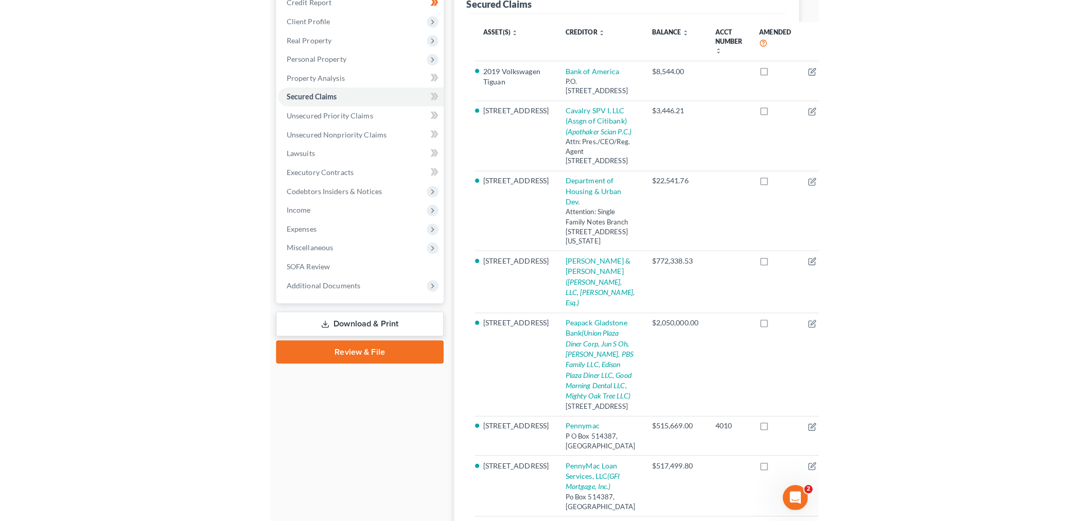
scroll to position [31, 0]
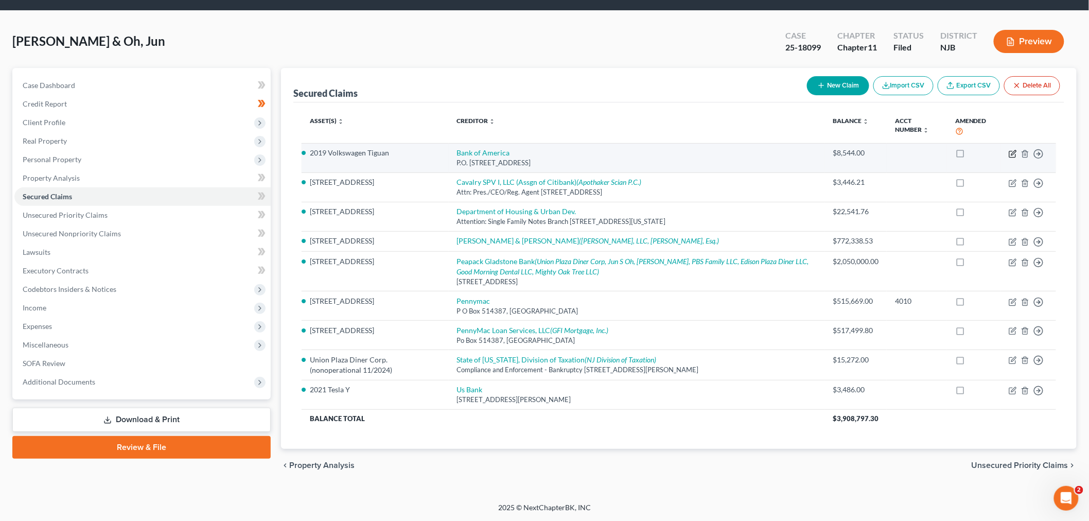
click at [547, 153] on icon "button" at bounding box center [1012, 154] width 6 height 6
select select "4"
select select "2"
select select "0"
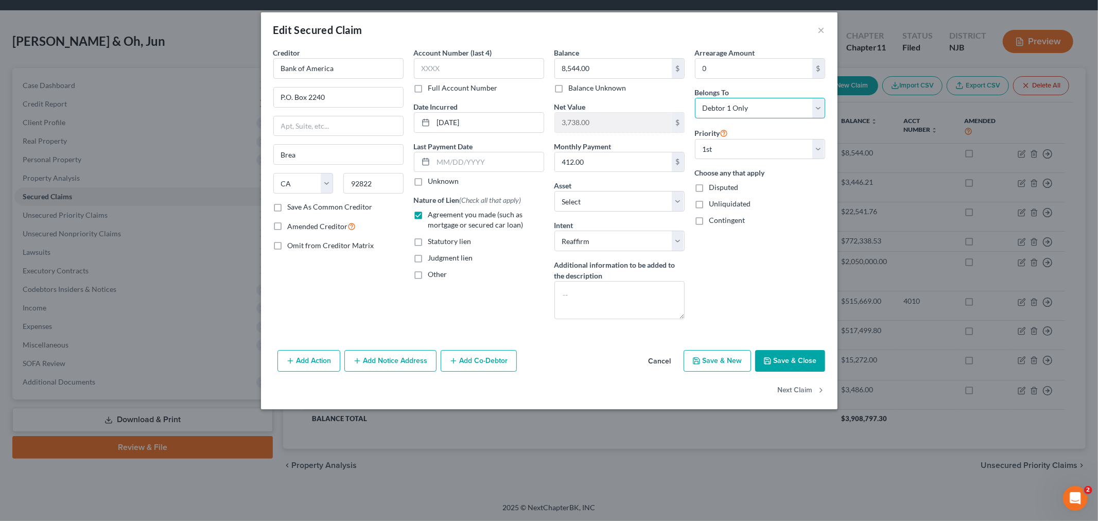
click at [547, 110] on select "Select Debtor 1 Only Debtor 2 Only Debtor 1 And Debtor 2 Only At Least One Of T…" at bounding box center [760, 108] width 130 height 21
click at [547, 360] on button "Save & Close" at bounding box center [790, 361] width 70 height 22
select select "8"
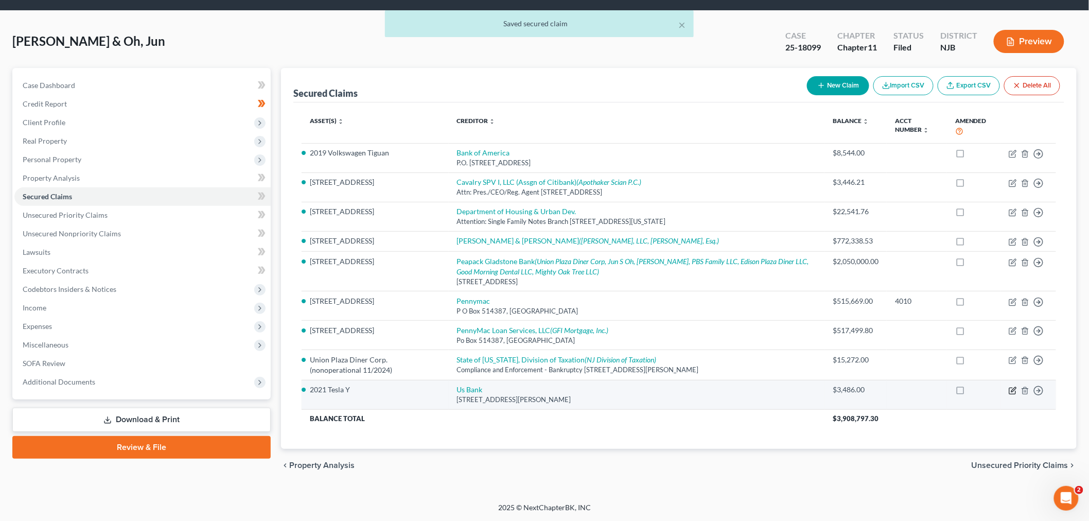
click at [547, 390] on icon "button" at bounding box center [1013, 391] width 8 height 8
select select "52"
select select "2"
select select "0"
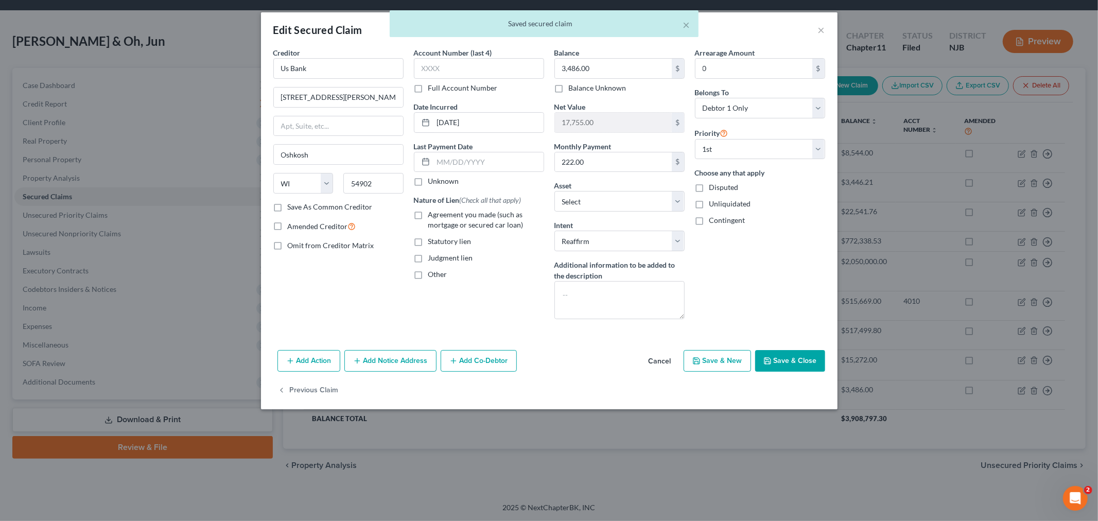
click at [547, 367] on button "Save & Close" at bounding box center [790, 361] width 70 height 22
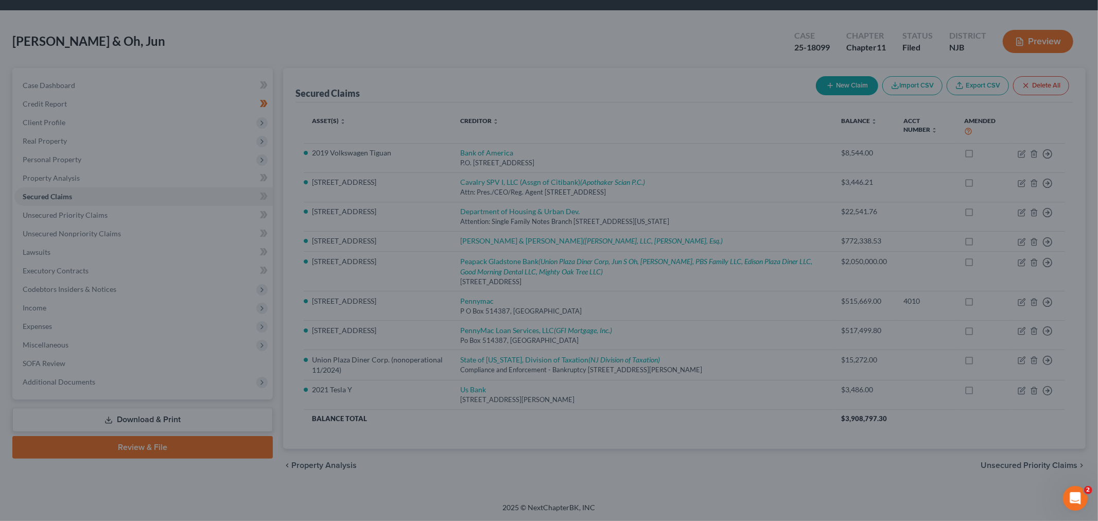
select select "7"
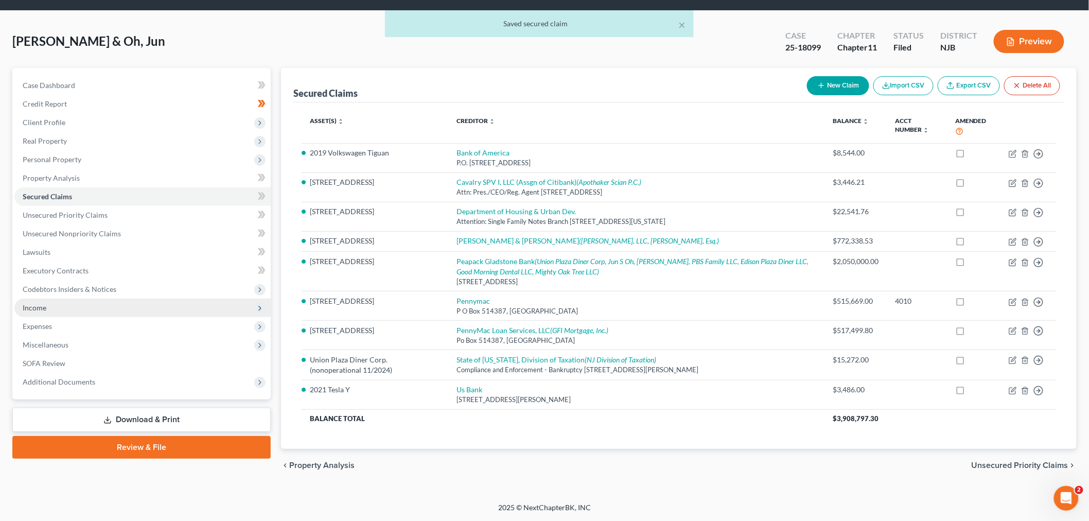
click at [166, 310] on span "Income" at bounding box center [142, 308] width 256 height 19
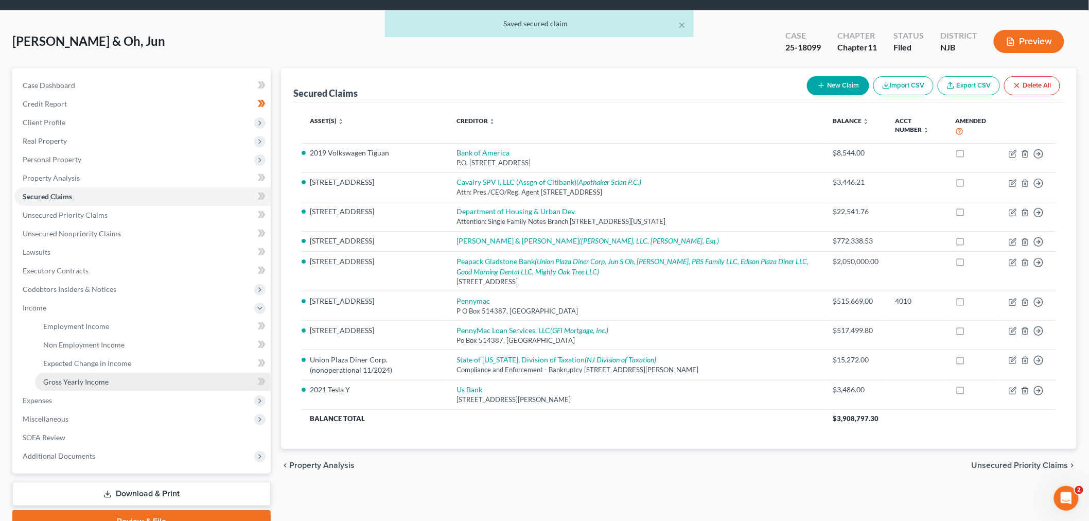
click at [132, 373] on link "Gross Yearly Income" at bounding box center [153, 382] width 236 height 19
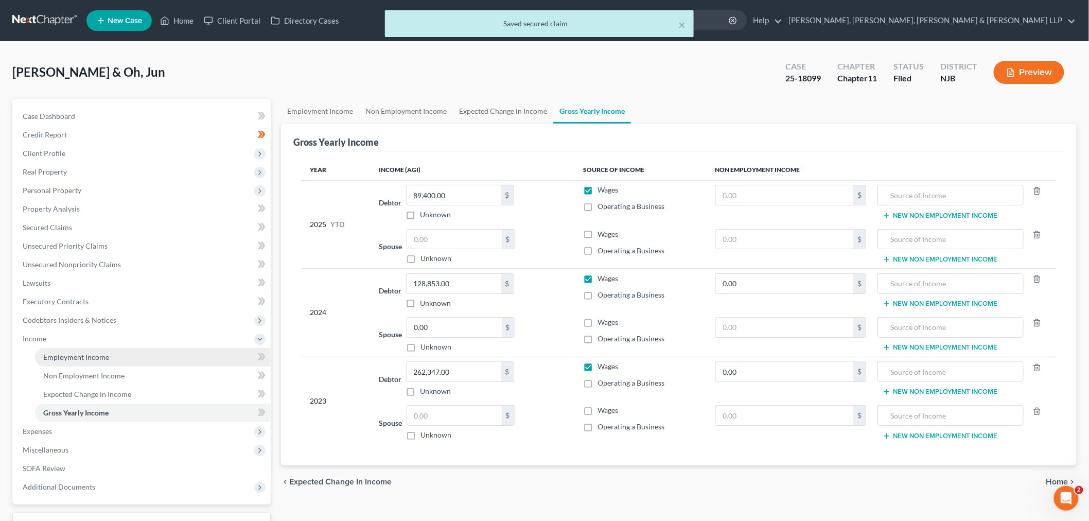
click at [128, 357] on link "Employment Income" at bounding box center [153, 357] width 236 height 19
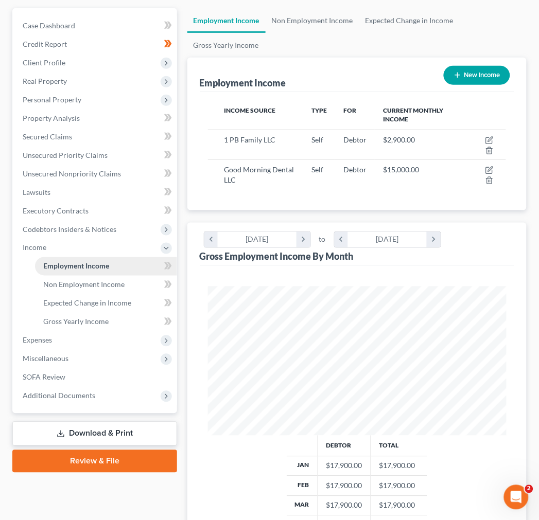
scroll to position [114, 0]
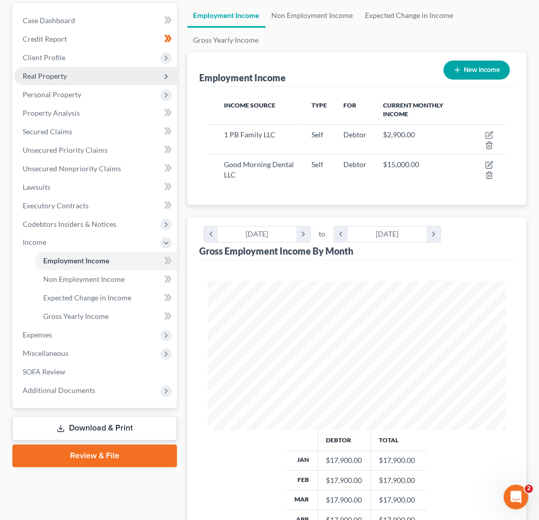
click at [80, 71] on span "Real Property" at bounding box center [95, 76] width 163 height 19
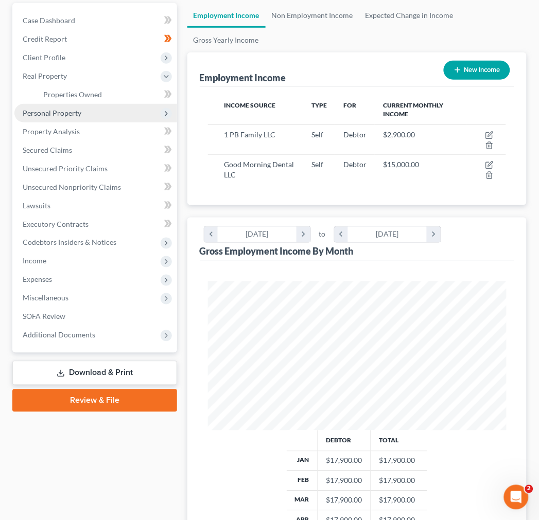
click at [84, 119] on span "Personal Property" at bounding box center [95, 113] width 163 height 19
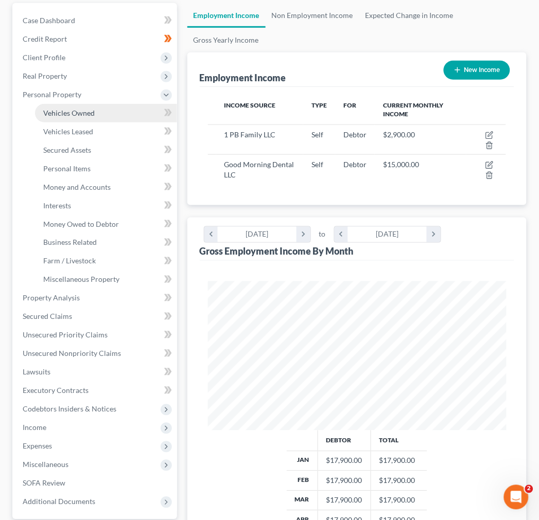
click at [76, 116] on link "Vehicles Owned" at bounding box center [106, 113] width 142 height 19
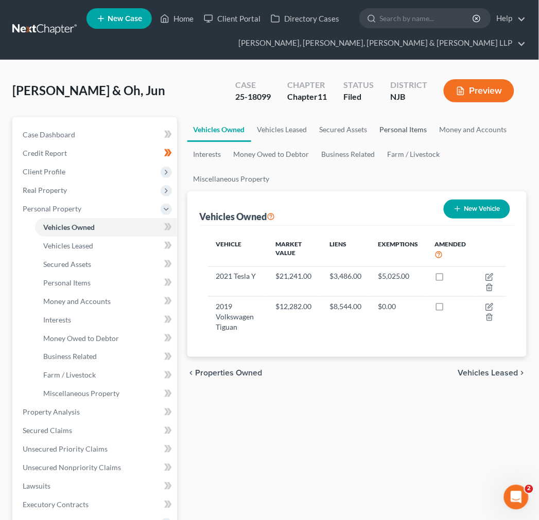
click at [376, 134] on link "Personal Items" at bounding box center [404, 129] width 60 height 25
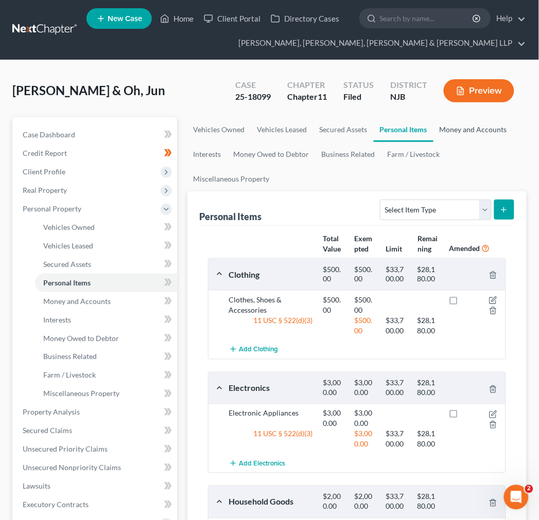
click at [491, 122] on link "Money and Accounts" at bounding box center [473, 129] width 80 height 25
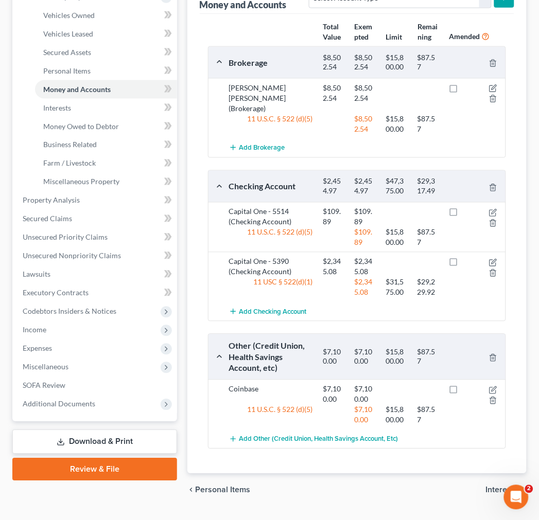
scroll to position [227, 0]
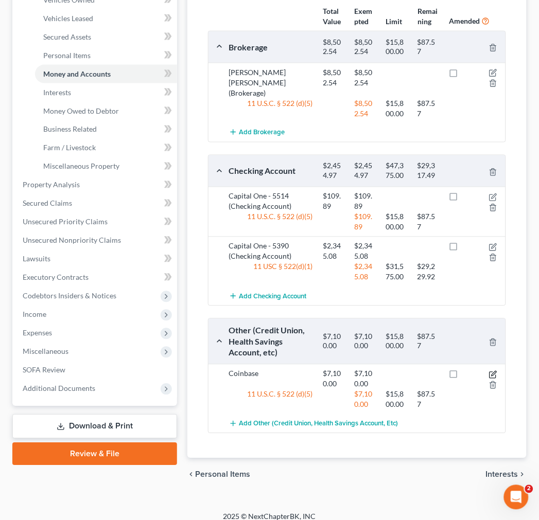
click at [494, 371] on icon "button" at bounding box center [493, 375] width 8 height 8
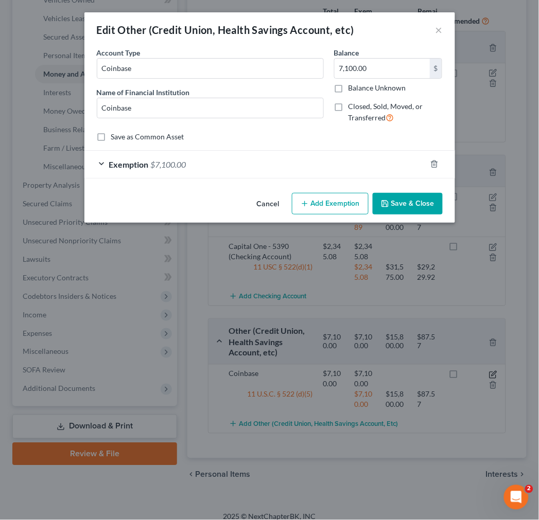
scroll to position [211, 0]
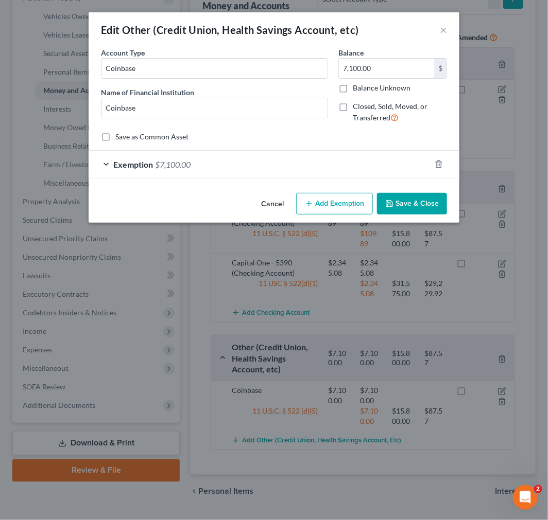
click at [288, 167] on div "Exemption $7,100.00" at bounding box center [260, 164] width 342 height 27
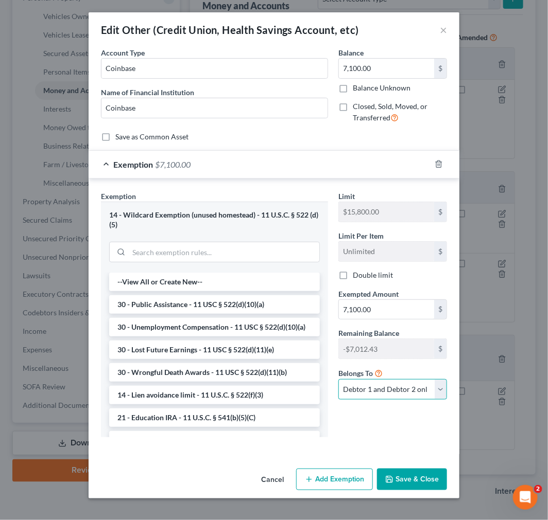
click at [426, 392] on select "Debtor 1 only Debtor 2 only Debtor 1 and Debtor 2 only" at bounding box center [392, 389] width 109 height 21
select select "0"
click at [338, 380] on select "Debtor 1 only Debtor 2 only Debtor 1 and Debtor 2 only" at bounding box center [392, 389] width 109 height 21
click at [415, 469] on button "Save & Close" at bounding box center [412, 480] width 70 height 22
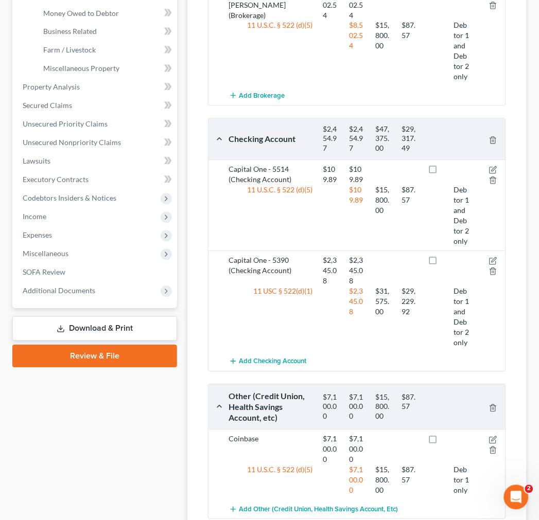
scroll to position [268, 0]
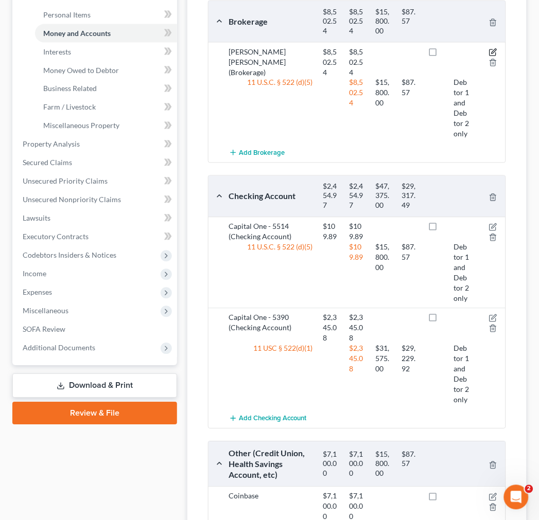
click at [495, 57] on icon "button" at bounding box center [493, 52] width 8 height 8
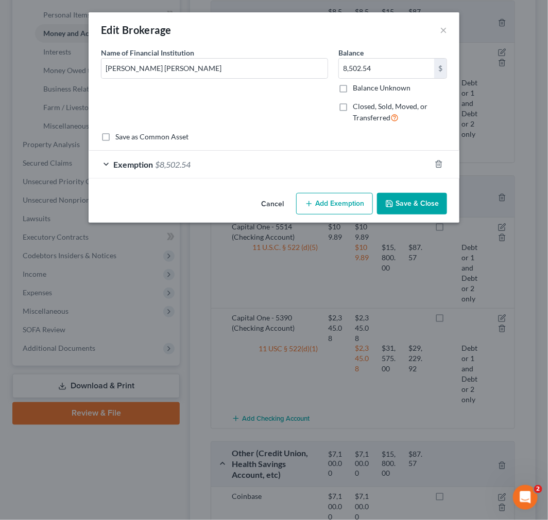
click at [379, 153] on div "Exemption $8,502.54" at bounding box center [260, 164] width 342 height 27
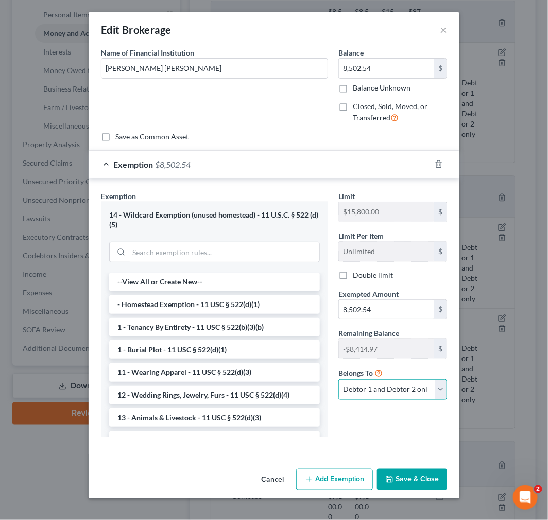
click at [384, 395] on select "Debtor 1 only Debtor 2 only Debtor 1 and Debtor 2 only" at bounding box center [392, 389] width 109 height 21
select select "0"
click at [338, 380] on select "Debtor 1 only Debtor 2 only Debtor 1 and Debtor 2 only" at bounding box center [392, 389] width 109 height 21
click at [399, 475] on button "Save & Close" at bounding box center [412, 480] width 70 height 22
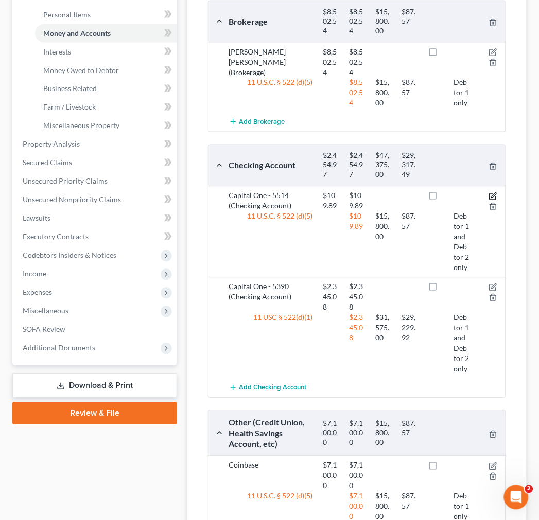
click at [496, 200] on icon "button" at bounding box center [492, 197] width 6 height 6
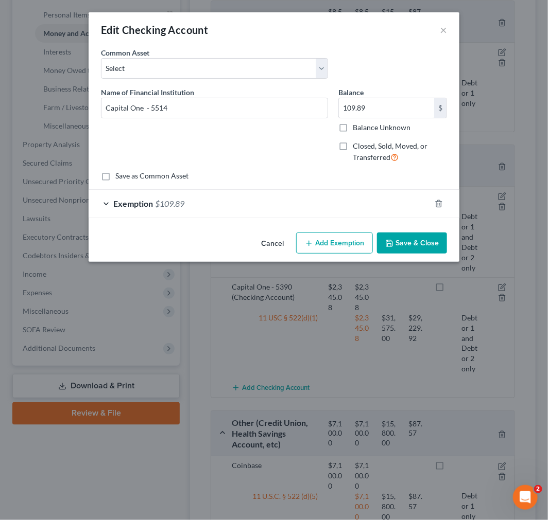
click at [392, 212] on div "Exemption $109.89" at bounding box center [260, 203] width 342 height 27
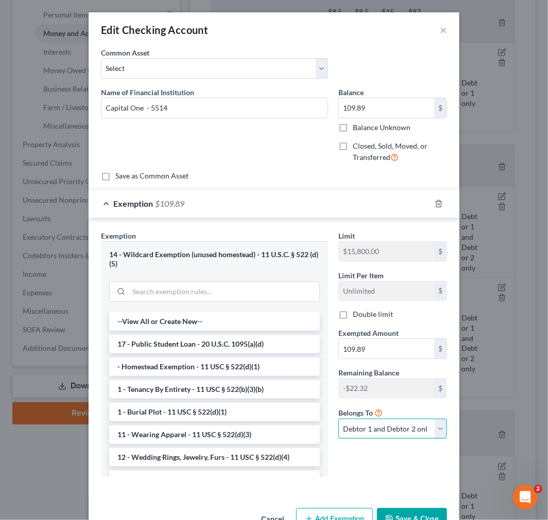
click at [419, 429] on select "Debtor 1 only Debtor 2 only Debtor 1 and Debtor 2 only" at bounding box center [392, 429] width 109 height 21
select select "0"
click at [338, 419] on select "Debtor 1 only Debtor 2 only Debtor 1 and Debtor 2 only" at bounding box center [392, 429] width 109 height 21
click at [399, 517] on button "Save & Close" at bounding box center [412, 520] width 70 height 22
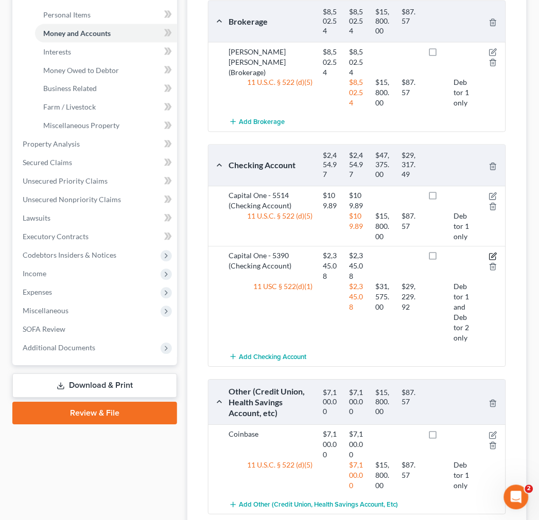
click at [492, 261] on icon "button" at bounding box center [493, 257] width 8 height 8
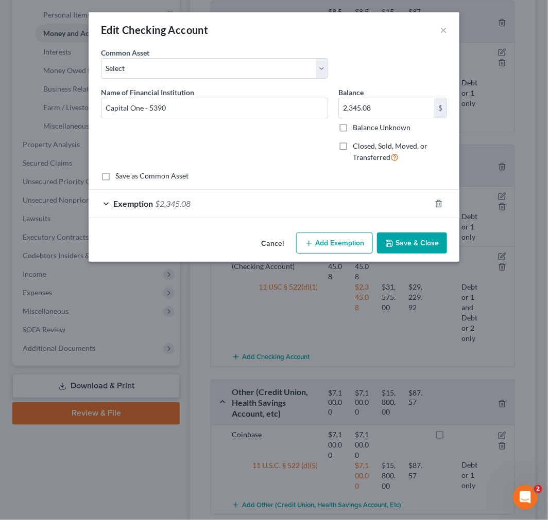
click at [354, 193] on div "Exemption $2,345.08" at bounding box center [260, 203] width 342 height 27
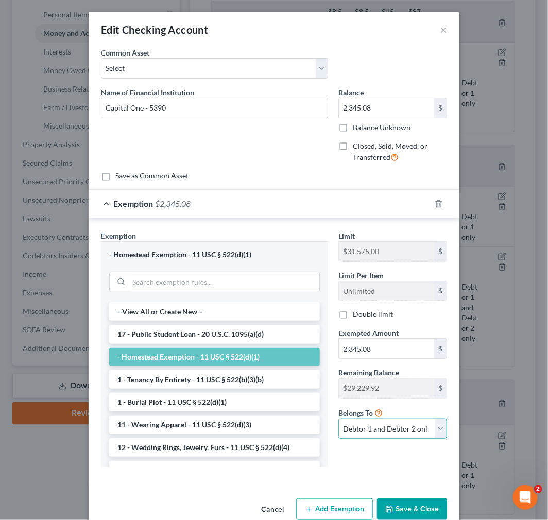
click at [426, 438] on select "Debtor 1 only Debtor 2 only Debtor 1 and Debtor 2 only" at bounding box center [392, 429] width 109 height 21
select select "0"
click at [338, 419] on select "Debtor 1 only Debtor 2 only Debtor 1 and Debtor 2 only" at bounding box center [392, 429] width 109 height 21
click at [409, 510] on button "Save & Close" at bounding box center [412, 510] width 70 height 22
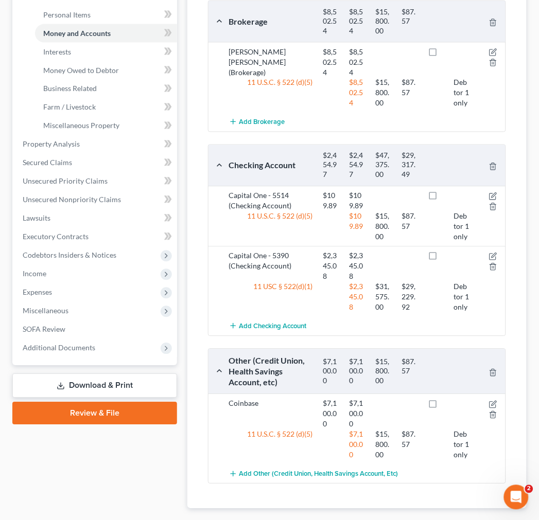
click at [521, 296] on div "Money and Accounts Select Account Type Brokerage Cash on Hand Certificates of D…" at bounding box center [356, 216] width 339 height 586
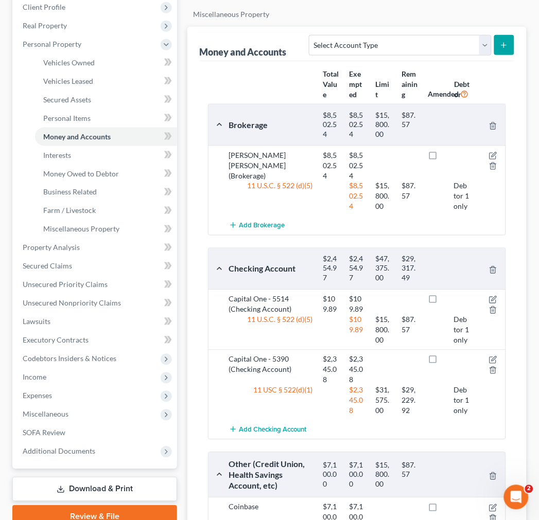
scroll to position [0, 0]
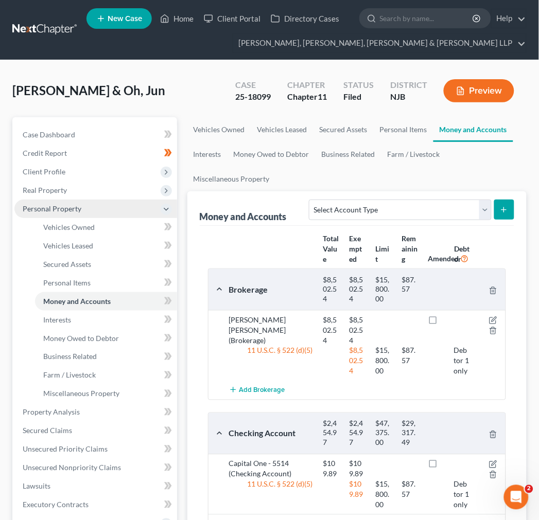
click at [83, 215] on span "Personal Property" at bounding box center [95, 209] width 163 height 19
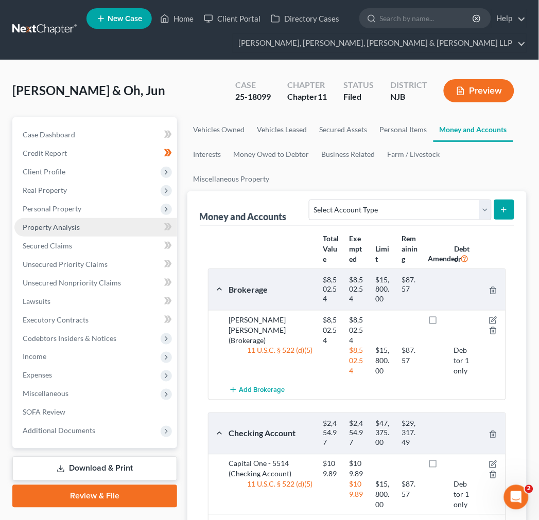
click at [91, 235] on link "Property Analysis" at bounding box center [95, 227] width 163 height 19
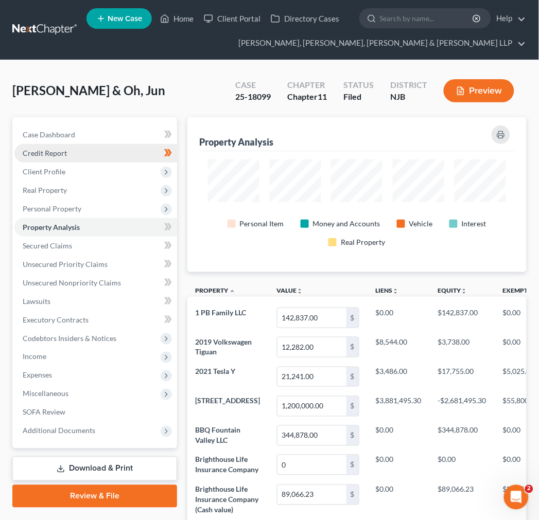
scroll to position [155, 340]
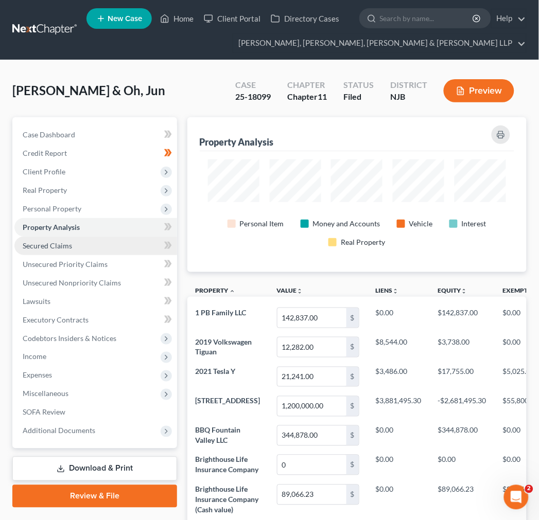
click at [83, 244] on link "Secured Claims" at bounding box center [95, 246] width 163 height 19
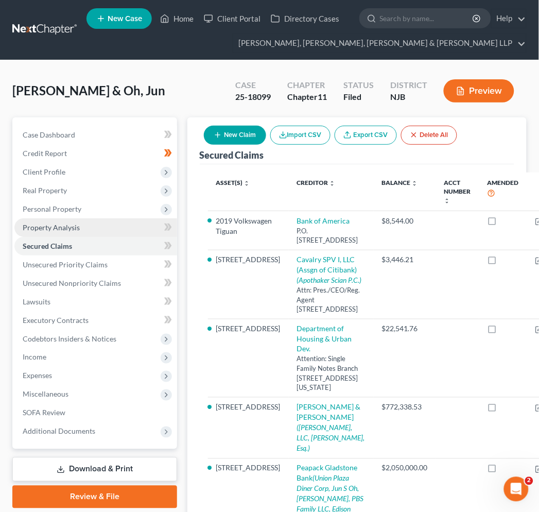
click at [86, 233] on link "Property Analysis" at bounding box center [95, 227] width 163 height 19
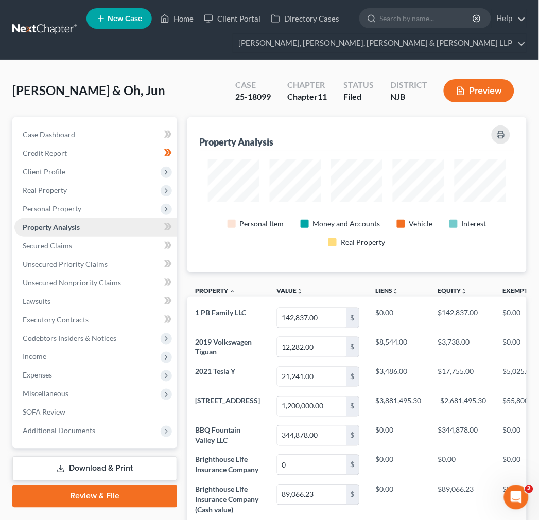
scroll to position [155, 340]
click at [110, 203] on span "Personal Property" at bounding box center [95, 209] width 163 height 19
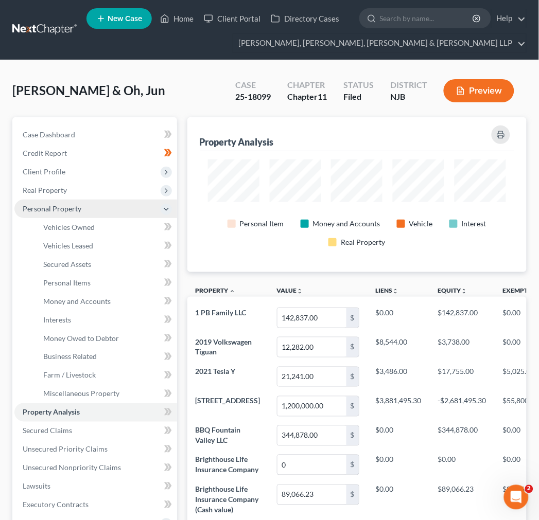
click at [85, 200] on span "Personal Property" at bounding box center [95, 209] width 163 height 19
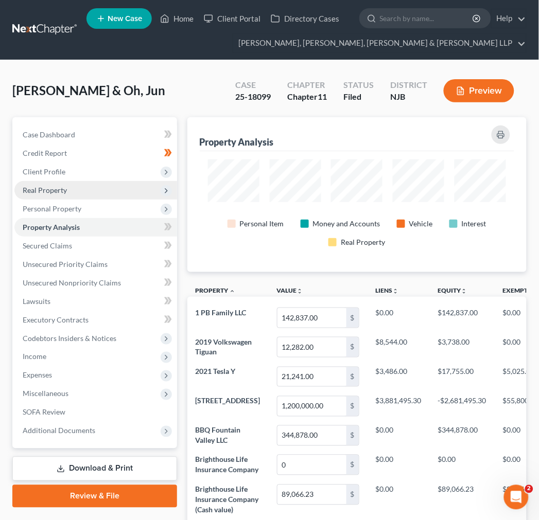
click at [84, 192] on span "Real Property" at bounding box center [95, 190] width 163 height 19
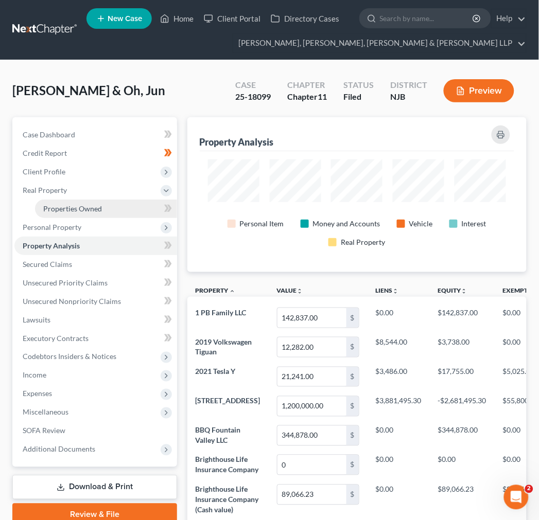
click at [84, 208] on span "Properties Owned" at bounding box center [72, 208] width 59 height 9
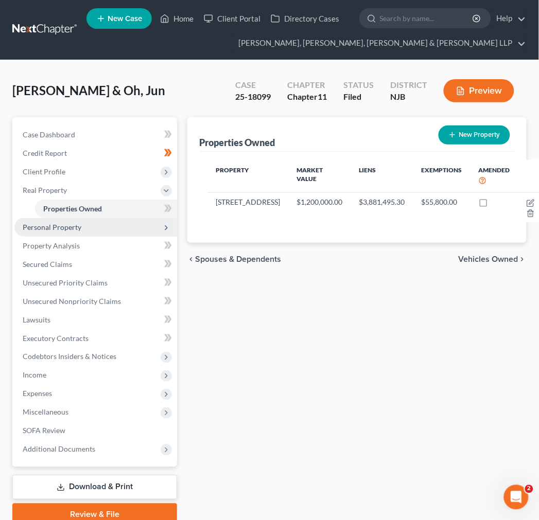
click at [82, 224] on span "Personal Property" at bounding box center [95, 227] width 163 height 19
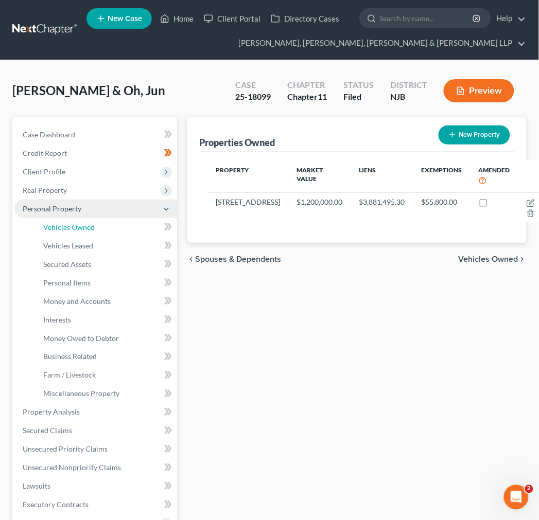
click at [82, 224] on span "Vehicles Owned" at bounding box center [68, 227] width 51 height 9
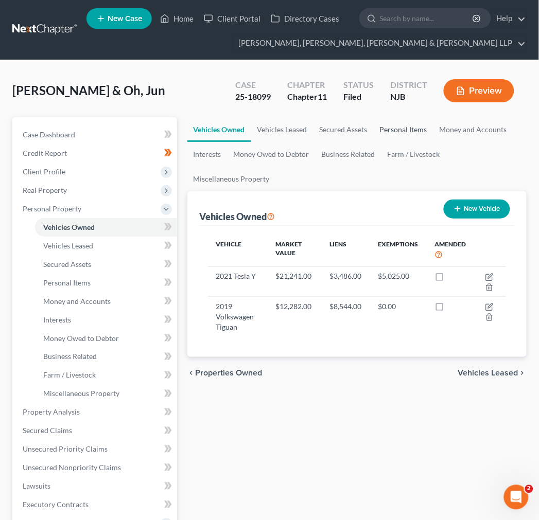
click at [401, 128] on link "Personal Items" at bounding box center [404, 129] width 60 height 25
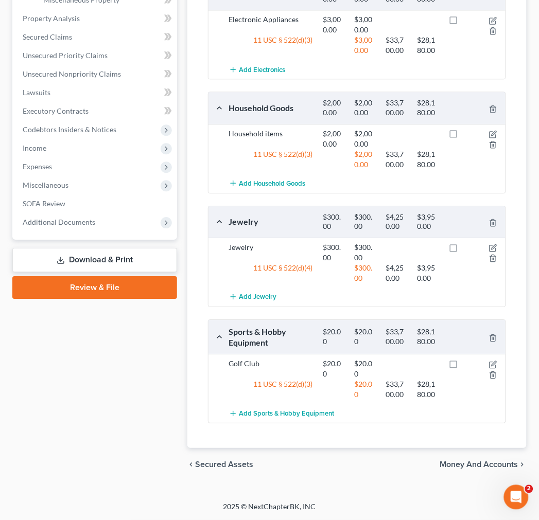
scroll to position [51, 0]
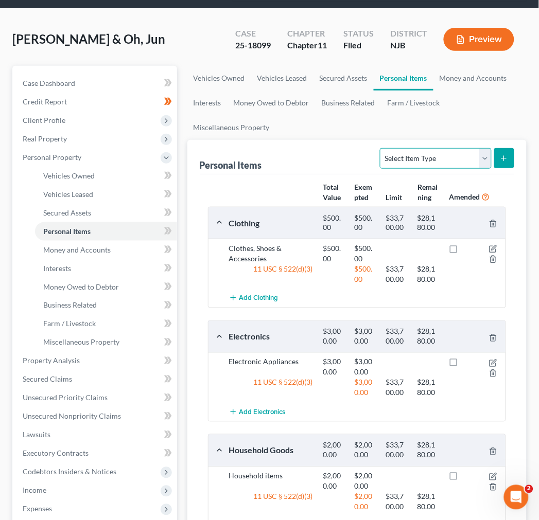
click at [434, 167] on select "Select Item Type Clothing Collectibles Of Value Electronics Firearms Household …" at bounding box center [435, 158] width 111 height 21
click at [335, 143] on div "Personal Items Select Item Type Clothing Collectibles Of Value Electronics Fire…" at bounding box center [357, 157] width 314 height 34
click at [454, 78] on link "Money and Accounts" at bounding box center [473, 78] width 80 height 25
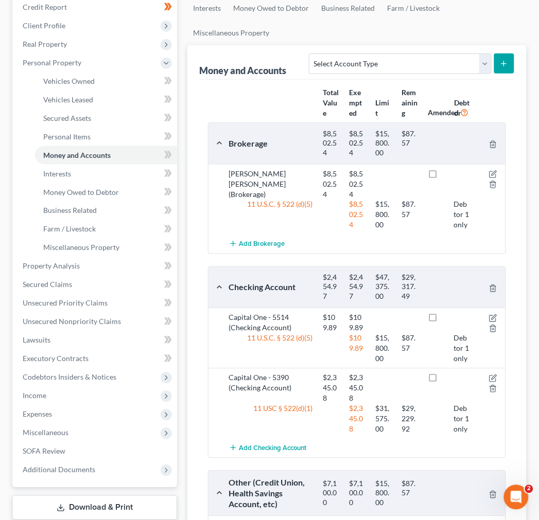
scroll to position [111, 0]
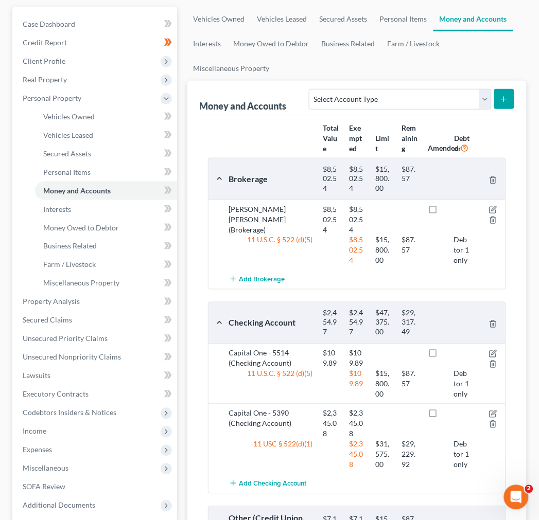
click at [492, 214] on div at bounding box center [490, 219] width 31 height 31
click at [493, 214] on icon "button" at bounding box center [493, 210] width 8 height 8
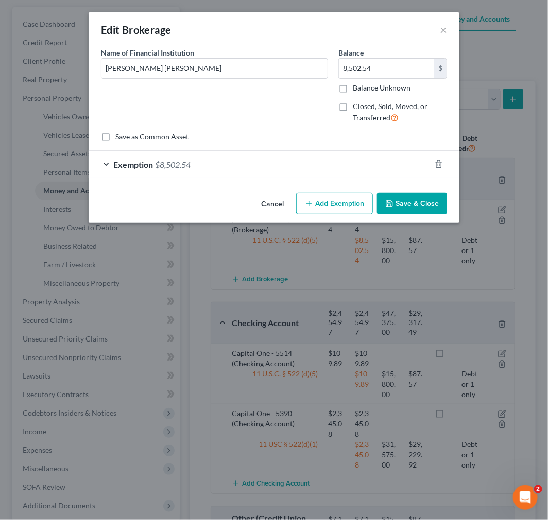
click at [437, 198] on button "Save & Close" at bounding box center [412, 204] width 70 height 22
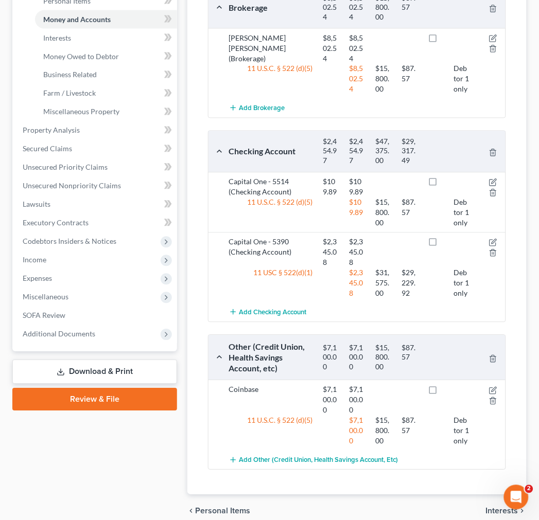
scroll to position [0, 0]
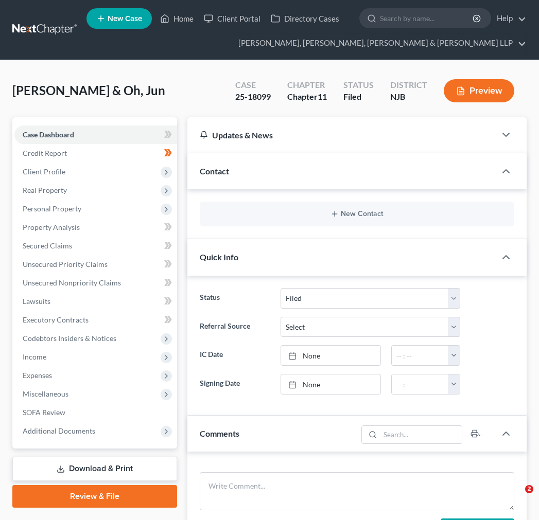
select select "6"
